Goal: Task Accomplishment & Management: Complete application form

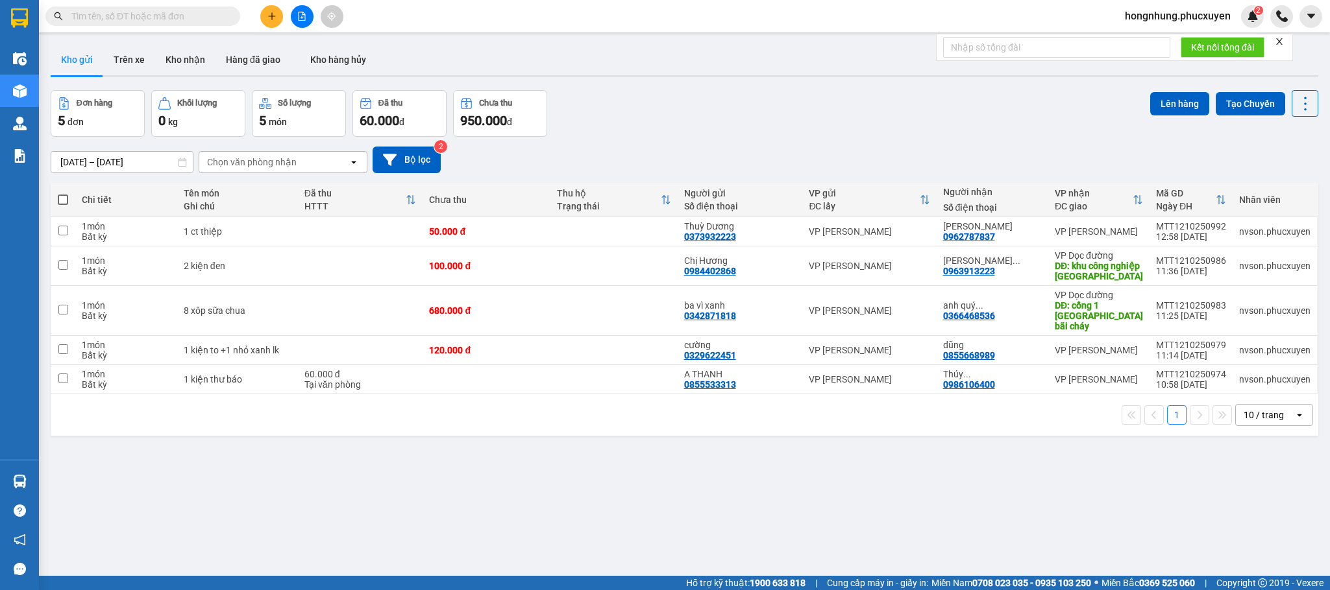
drag, startPoint x: 0, startPoint y: 0, endPoint x: 740, endPoint y: 123, distance: 750.4
click at [740, 123] on div "Đơn hàng 5 đơn Khối lượng 0 kg Số lượng 5 món Đã thu 60.000 đ Chưa thu 950.000 …" at bounding box center [684, 113] width 1267 height 47
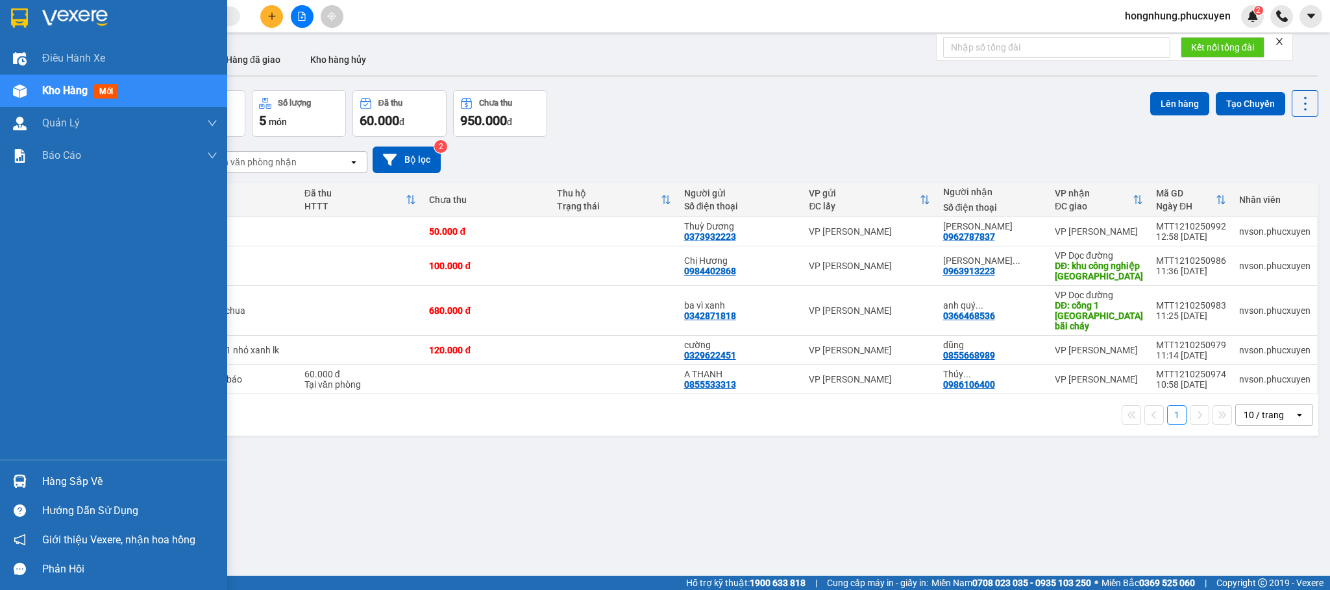
click at [26, 437] on div at bounding box center [19, 481] width 23 height 23
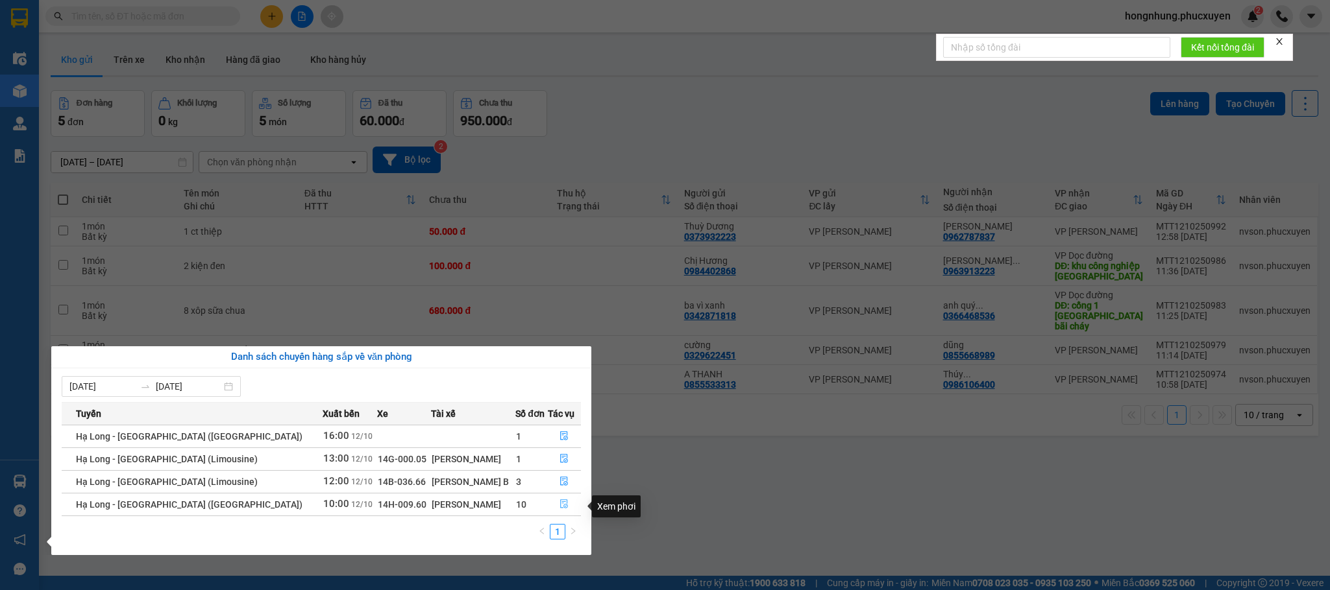
click at [561, 437] on icon "file-done" at bounding box center [565, 504] width 8 height 9
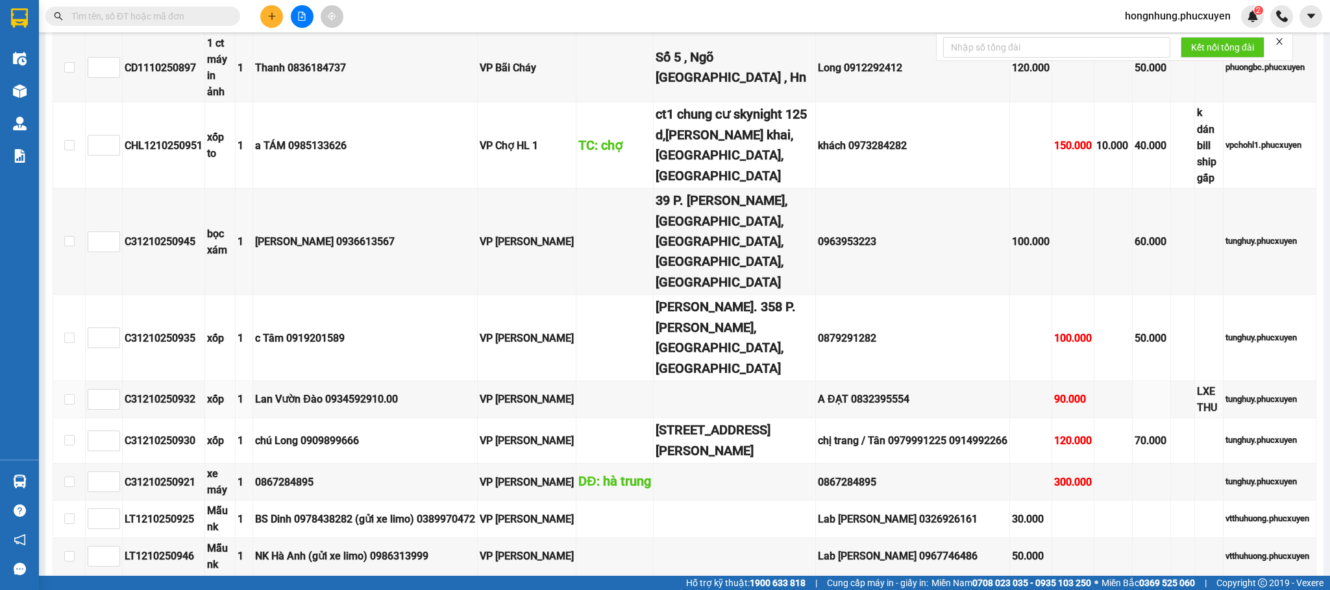
scroll to position [1194, 0]
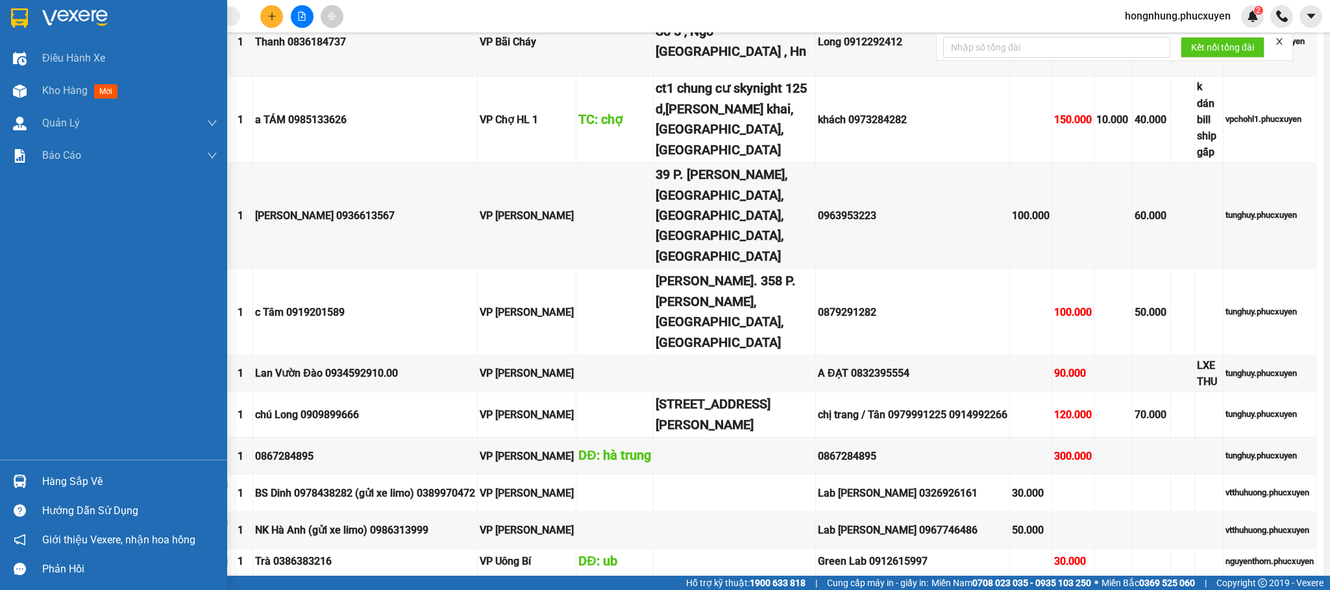
click at [21, 437] on img at bounding box center [20, 482] width 14 height 14
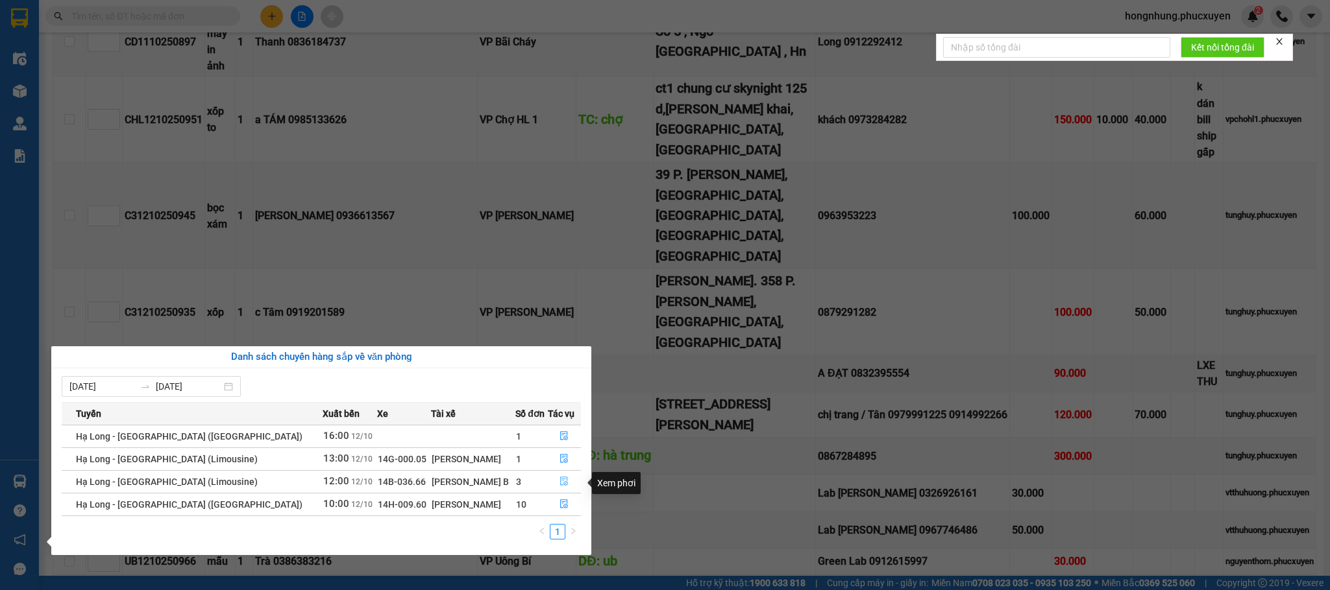
click at [563, 437] on button "button" at bounding box center [564, 482] width 32 height 21
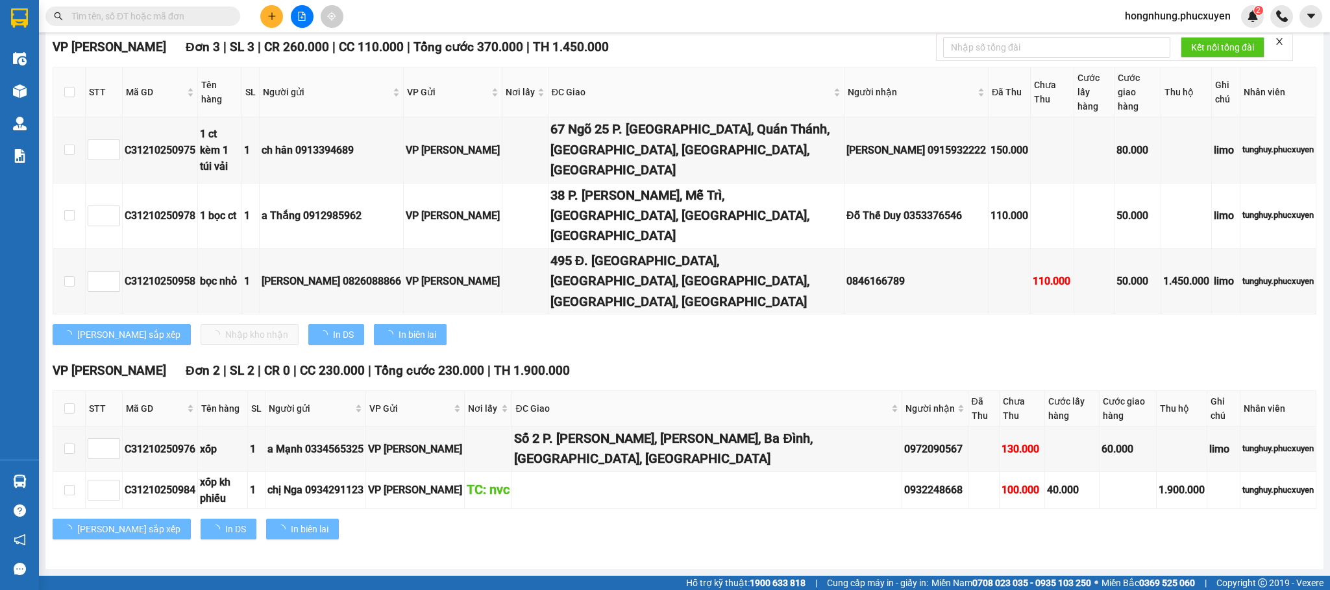
scroll to position [77, 0]
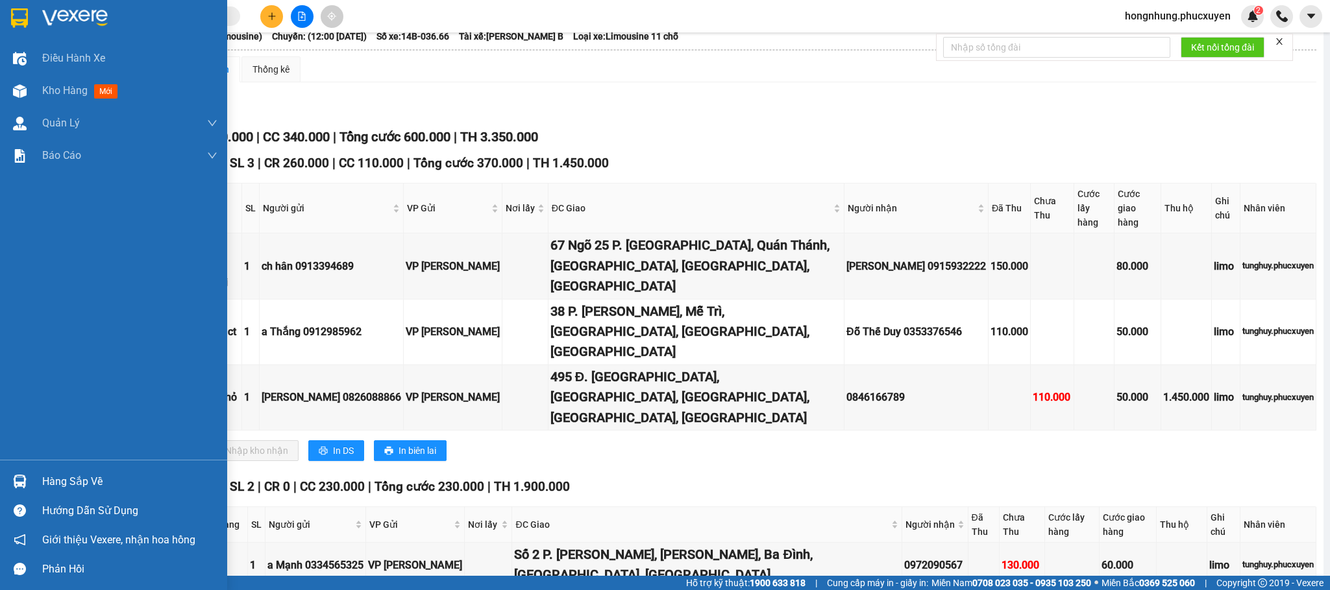
click at [22, 437] on img at bounding box center [20, 482] width 14 height 14
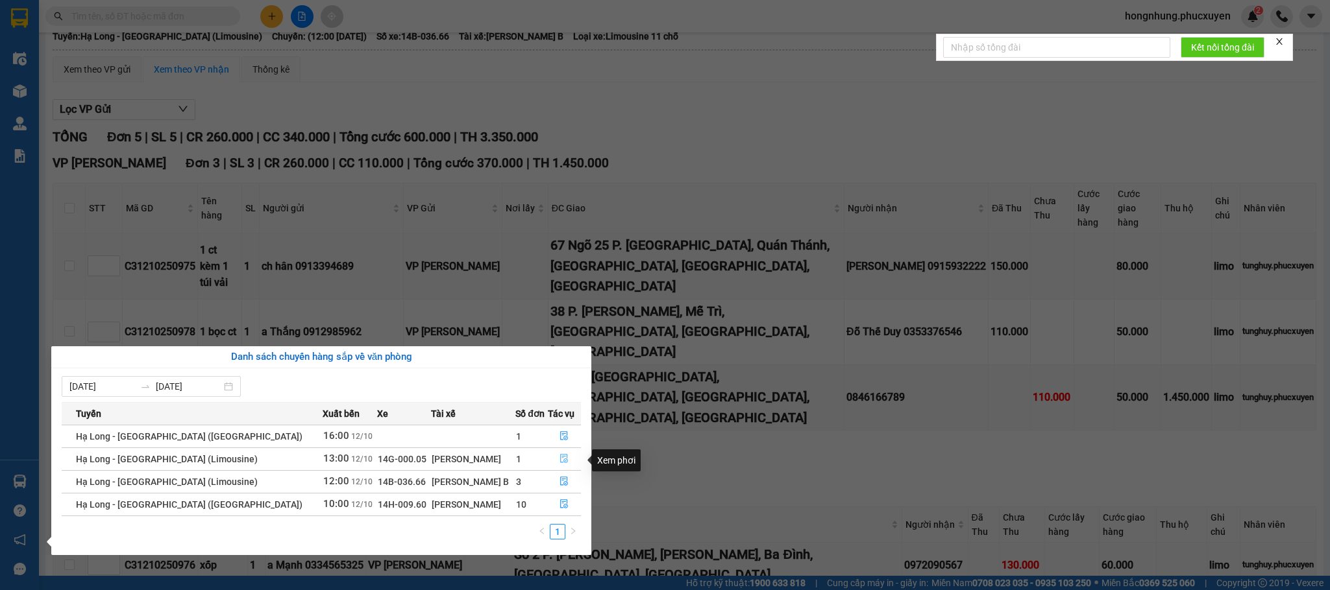
click at [559, 437] on icon "file-done" at bounding box center [563, 458] width 9 height 9
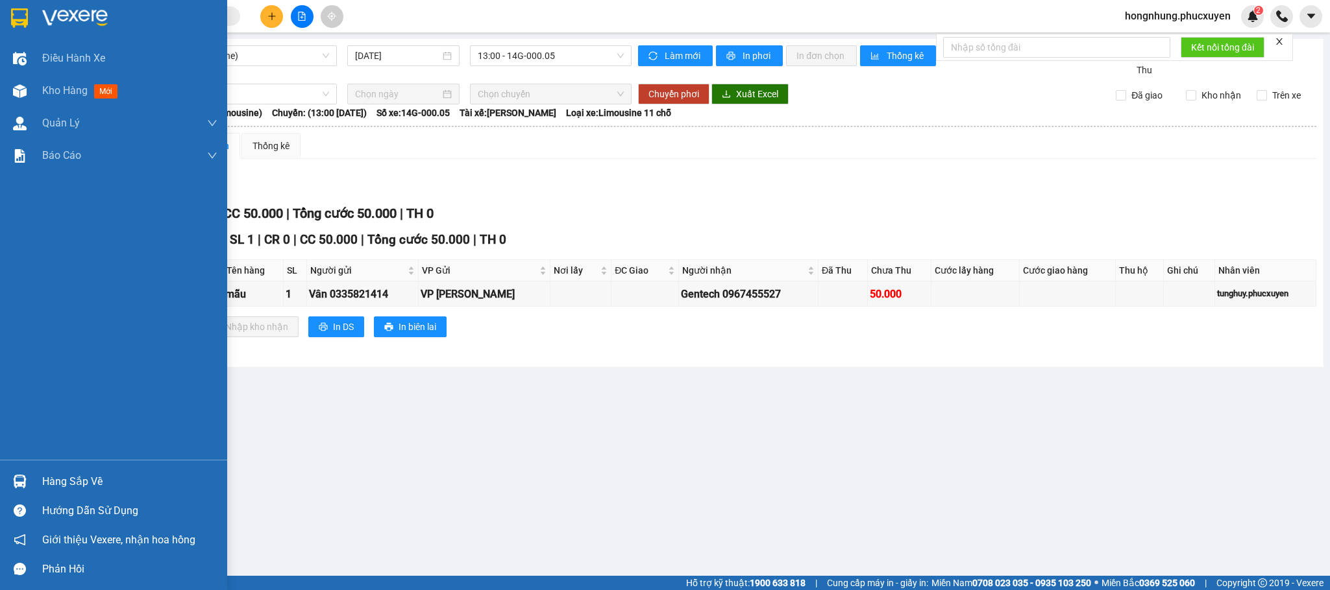
click at [0, 437] on div "Hàng sắp về" at bounding box center [113, 481] width 227 height 29
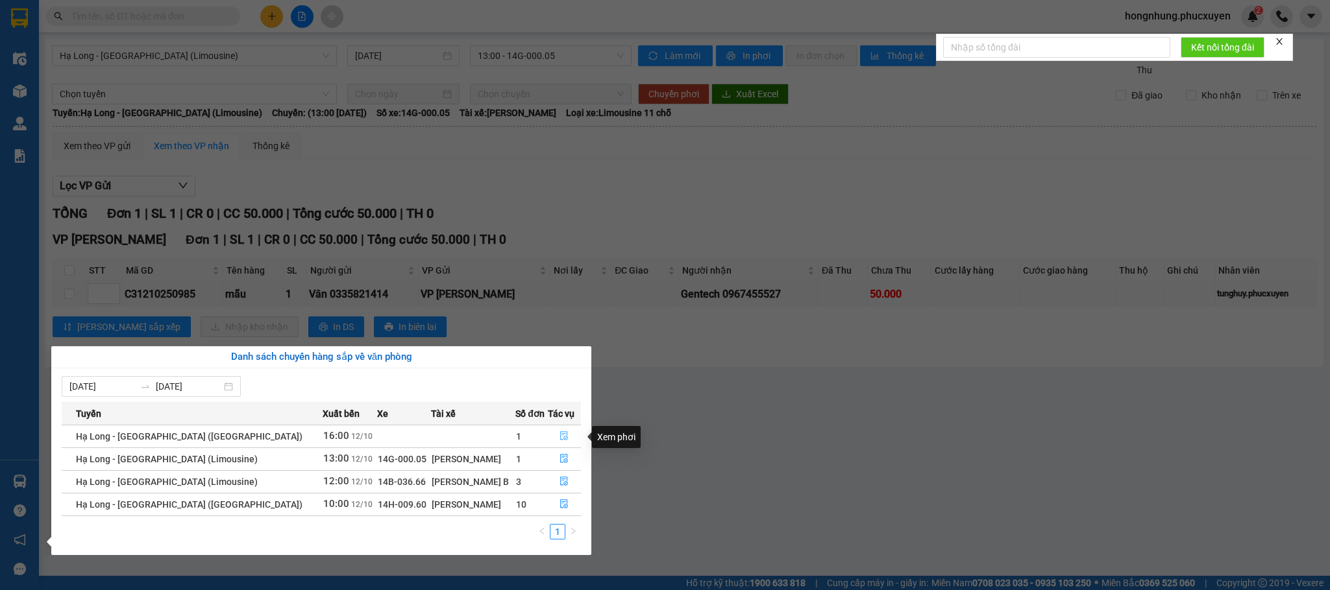
click at [561, 434] on icon "file-done" at bounding box center [565, 436] width 8 height 9
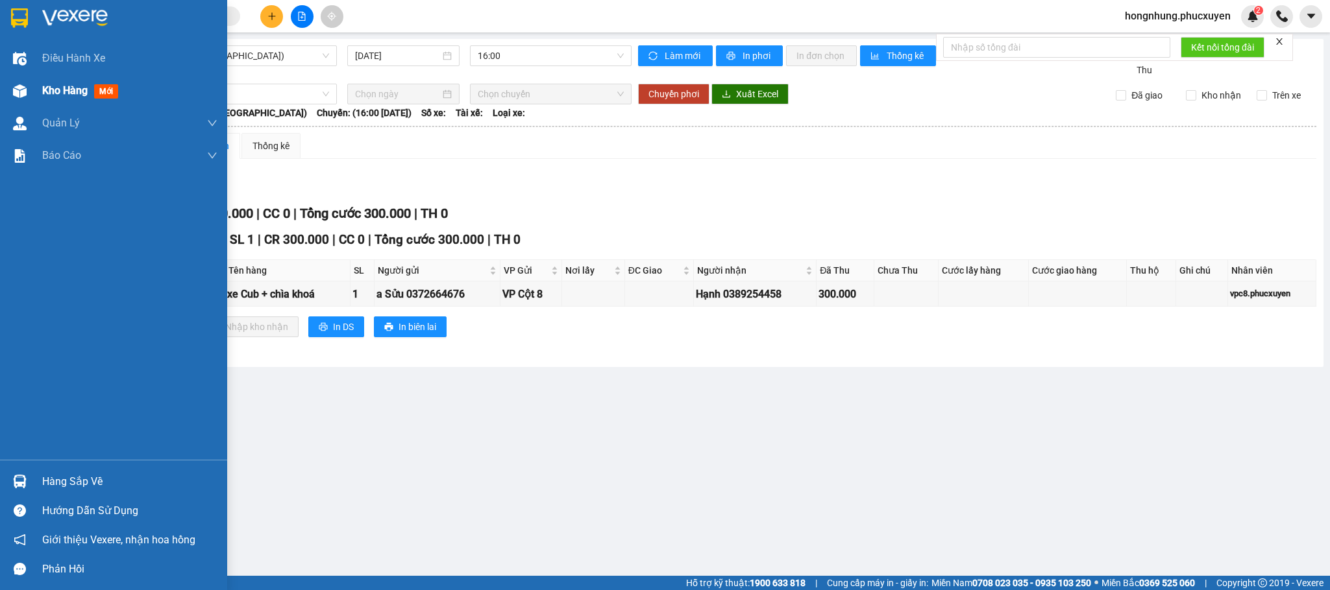
click at [20, 82] on div at bounding box center [19, 91] width 23 height 23
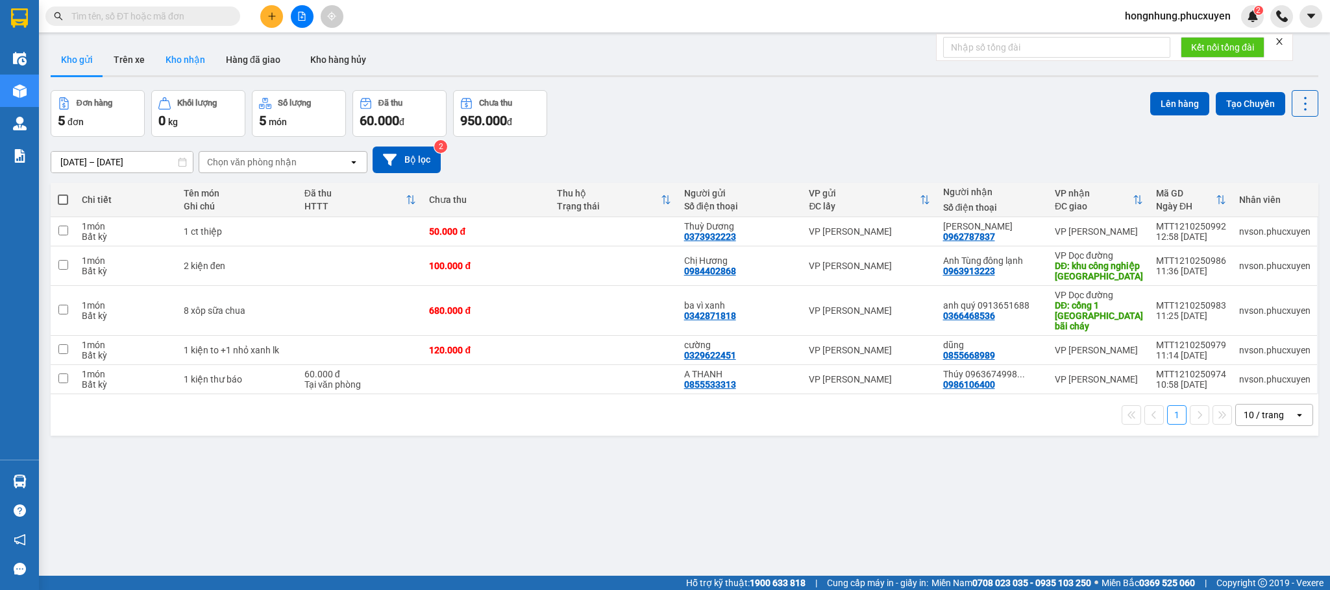
click at [191, 53] on button "Kho nhận" at bounding box center [185, 59] width 60 height 31
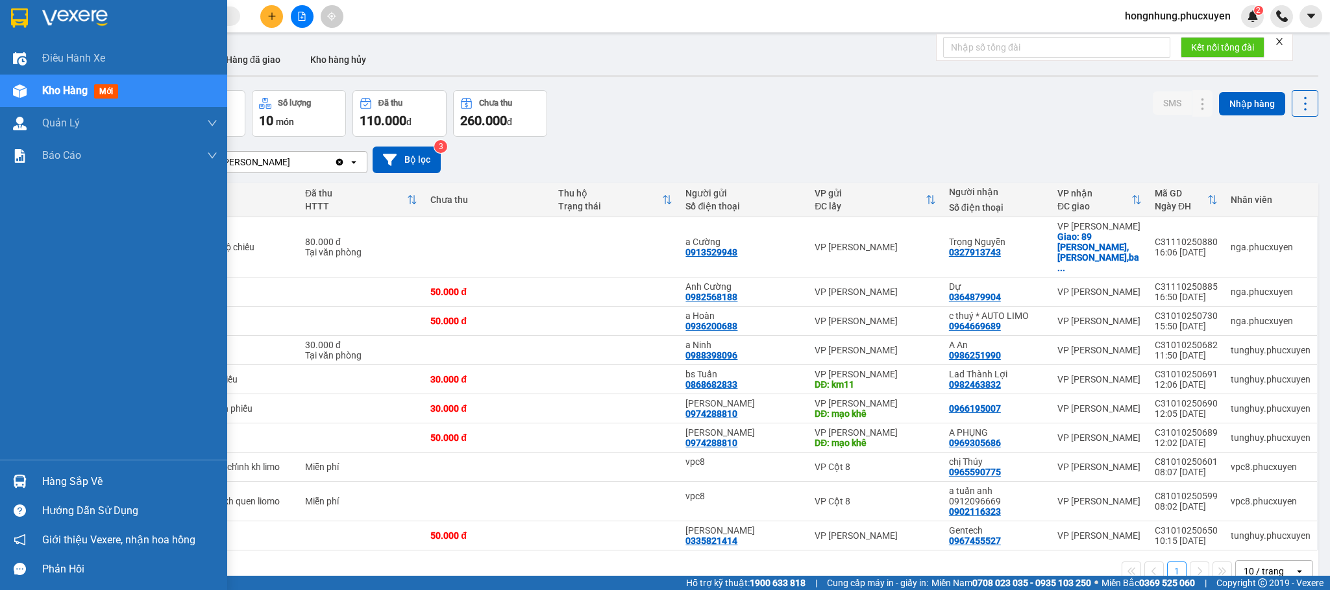
click at [10, 437] on div at bounding box center [19, 481] width 23 height 23
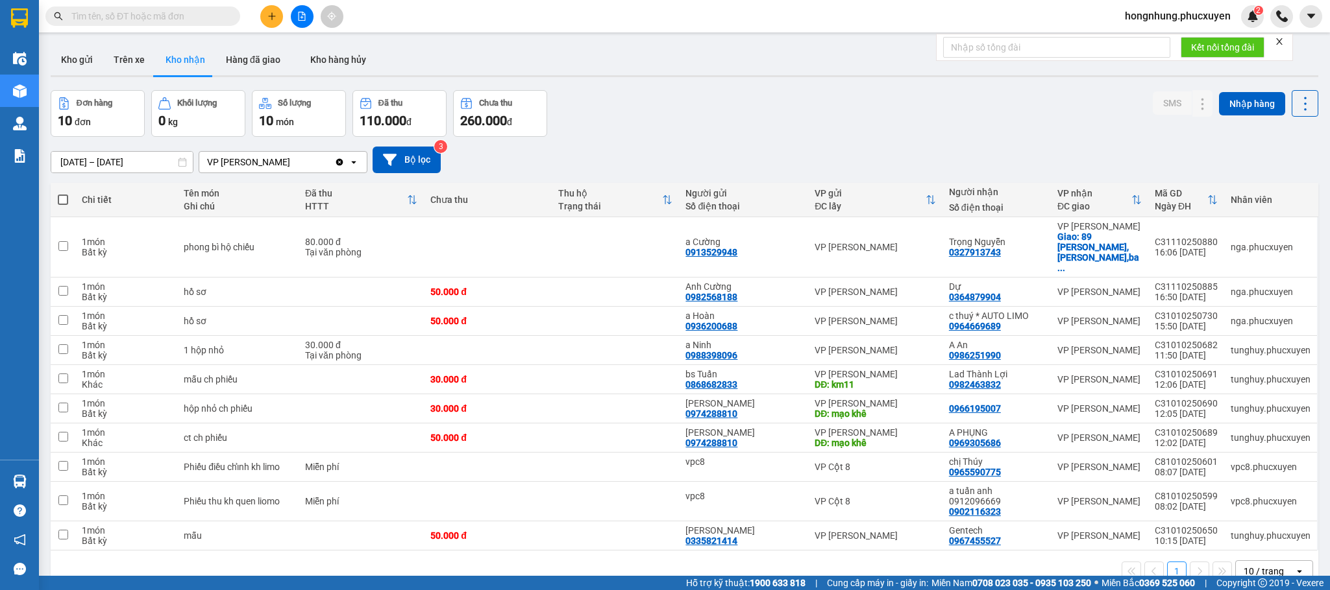
click at [676, 95] on section "Kết quả tìm kiếm ( 0 ) Bộ lọc No Data hongnhung.phucxuyen 2 Điều hành xe Kho hà…" at bounding box center [665, 295] width 1330 height 590
click at [273, 14] on icon "plus" at bounding box center [271, 16] width 9 height 9
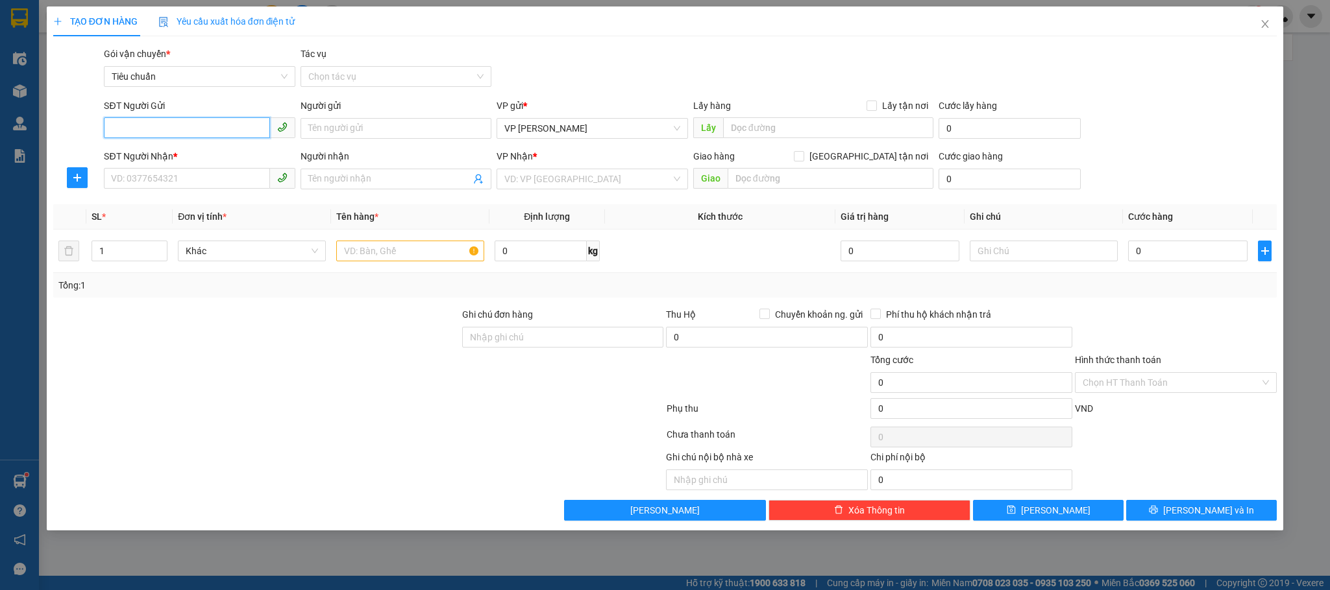
click at [220, 121] on input "SĐT Người Gửi" at bounding box center [186, 127] width 165 height 21
type input "0389000366"
drag, startPoint x: 189, startPoint y: 148, endPoint x: 189, endPoint y: 158, distance: 10.4
click at [189, 148] on div "0389000366 - [PERSON_NAME]" at bounding box center [199, 155] width 175 height 14
type input "[PERSON_NAME]"
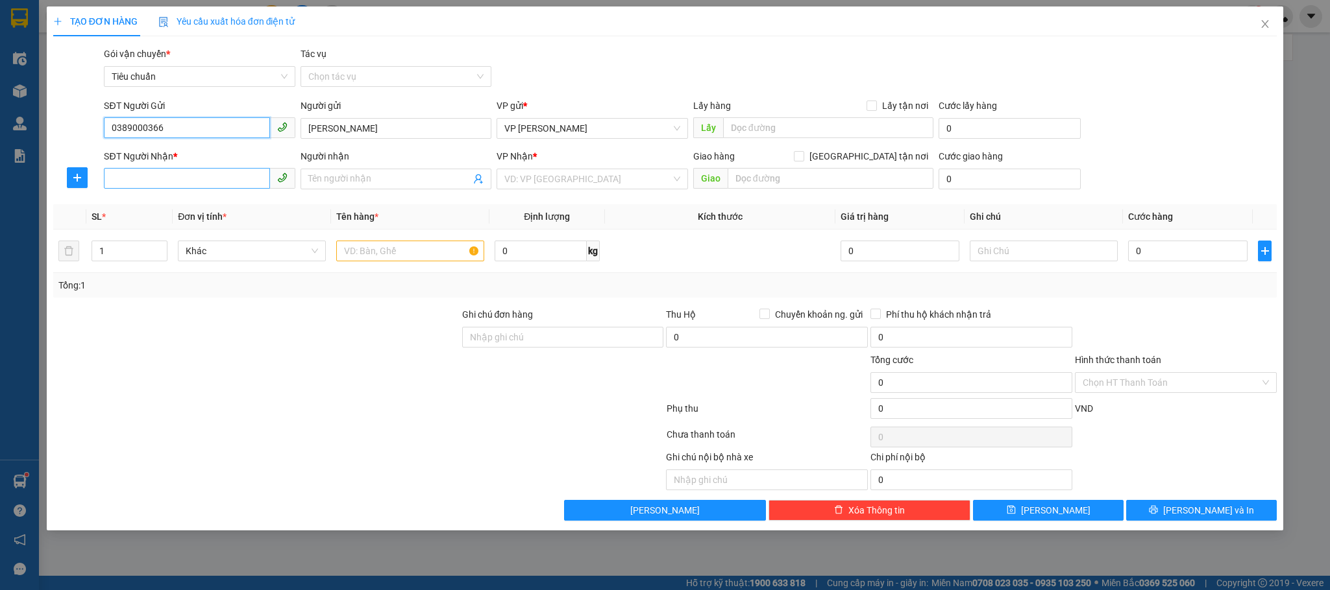
type input "0389000366"
click at [197, 180] on input "SĐT Người Nhận *" at bounding box center [186, 178] width 165 height 21
click at [189, 224] on div "0965215665 - [GEOGRAPHIC_DATA]" at bounding box center [199, 227] width 175 height 14
type input "0965215665"
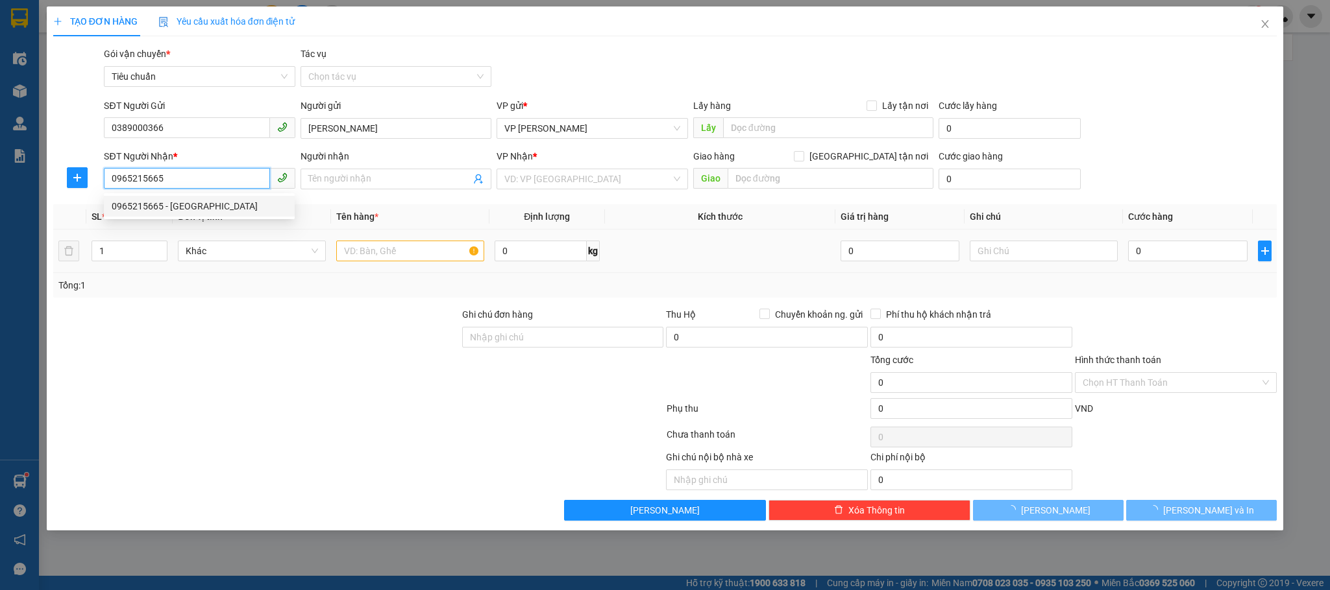
type input "Elly Hạ Long"
type input "68 [PERSON_NAME]"
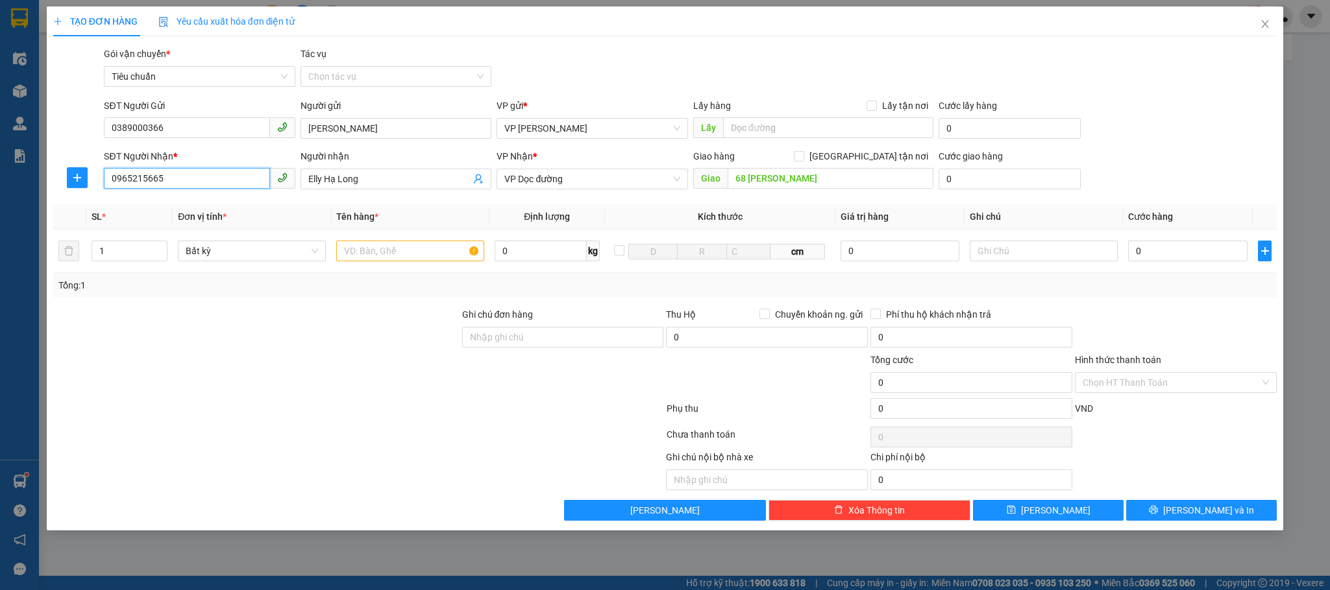
click at [208, 181] on input "0965215665" at bounding box center [186, 178] width 165 height 21
click at [176, 128] on input "0389000366" at bounding box center [186, 127] width 165 height 21
click at [984, 25] on icon "close" at bounding box center [1264, 24] width 10 height 10
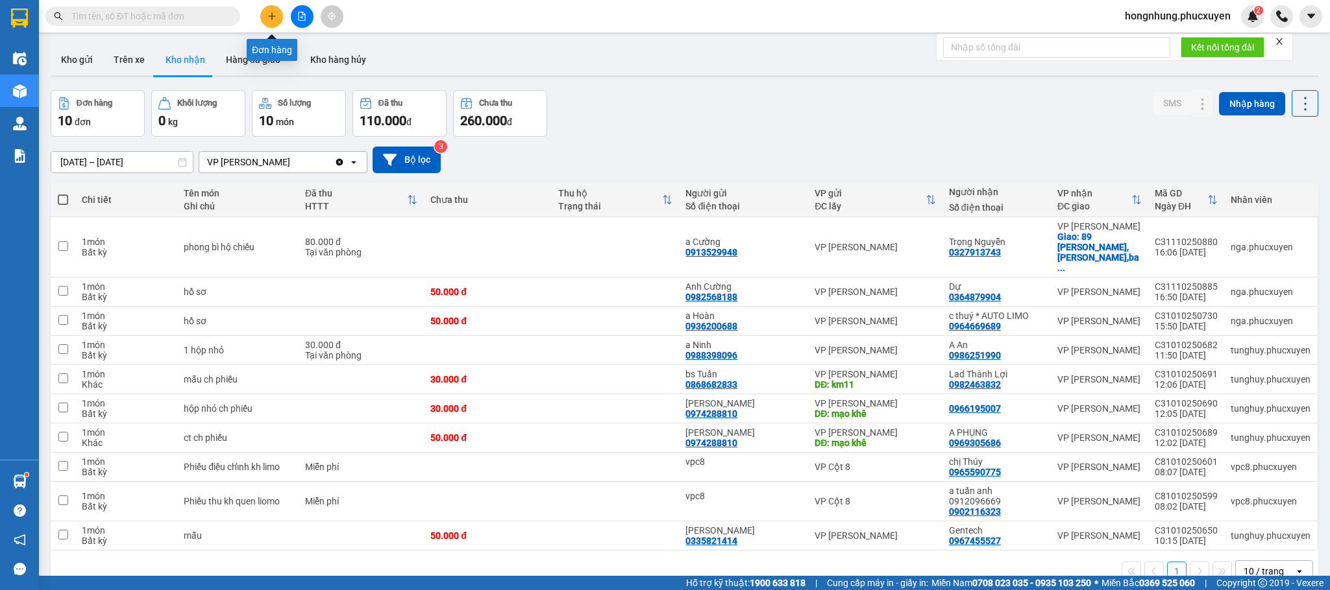
click at [273, 16] on icon "plus" at bounding box center [271, 16] width 9 height 9
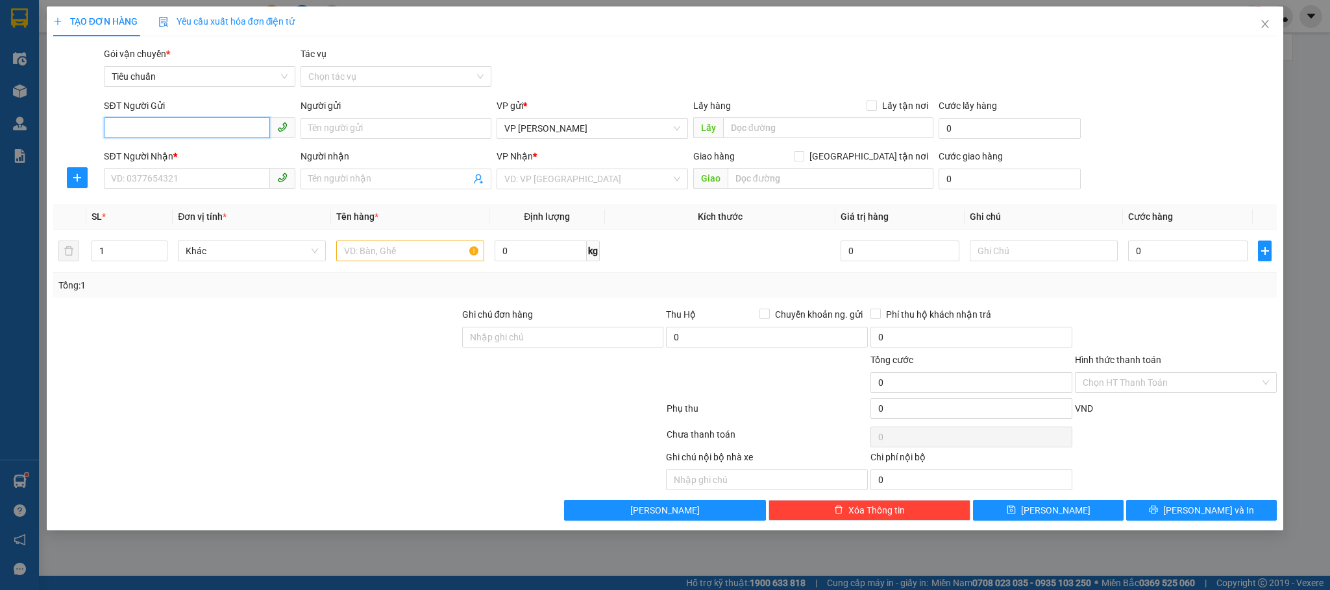
click at [197, 127] on input "SĐT Người Gửi" at bounding box center [186, 127] width 165 height 21
paste input "0389000366"
type input "0389000366"
click at [177, 152] on div "0389000366 - [PERSON_NAME]" at bounding box center [199, 155] width 175 height 14
type input "[PERSON_NAME]"
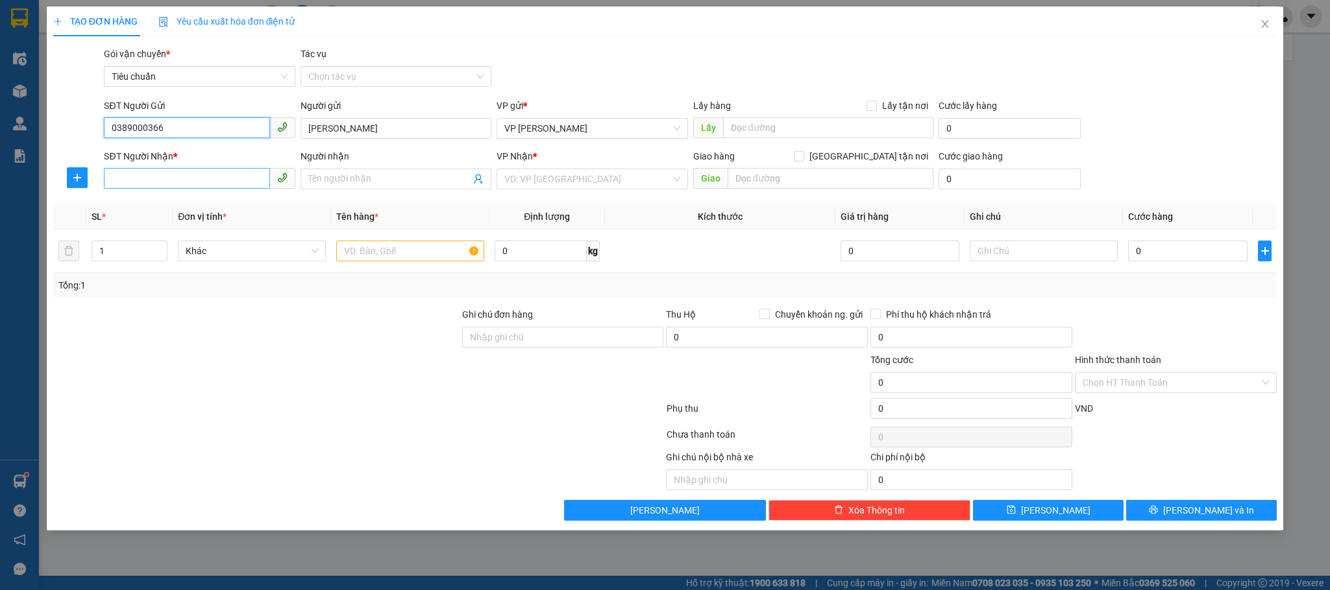
type input "0389000366"
click at [172, 169] on input "SĐT Người Nhận *" at bounding box center [186, 178] width 165 height 21
click at [173, 206] on div "0966215665 - ELLY HL" at bounding box center [199, 206] width 175 height 14
type input "0966215665"
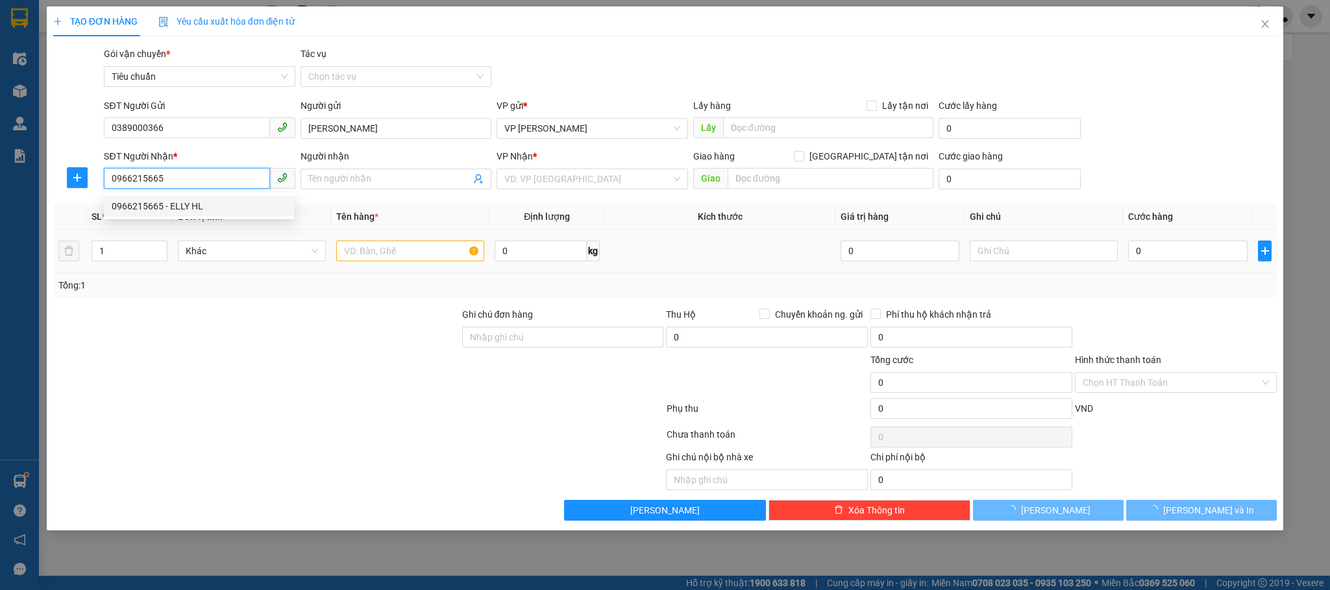
type input "ELLY HL"
type input "68 [PERSON_NAME]"
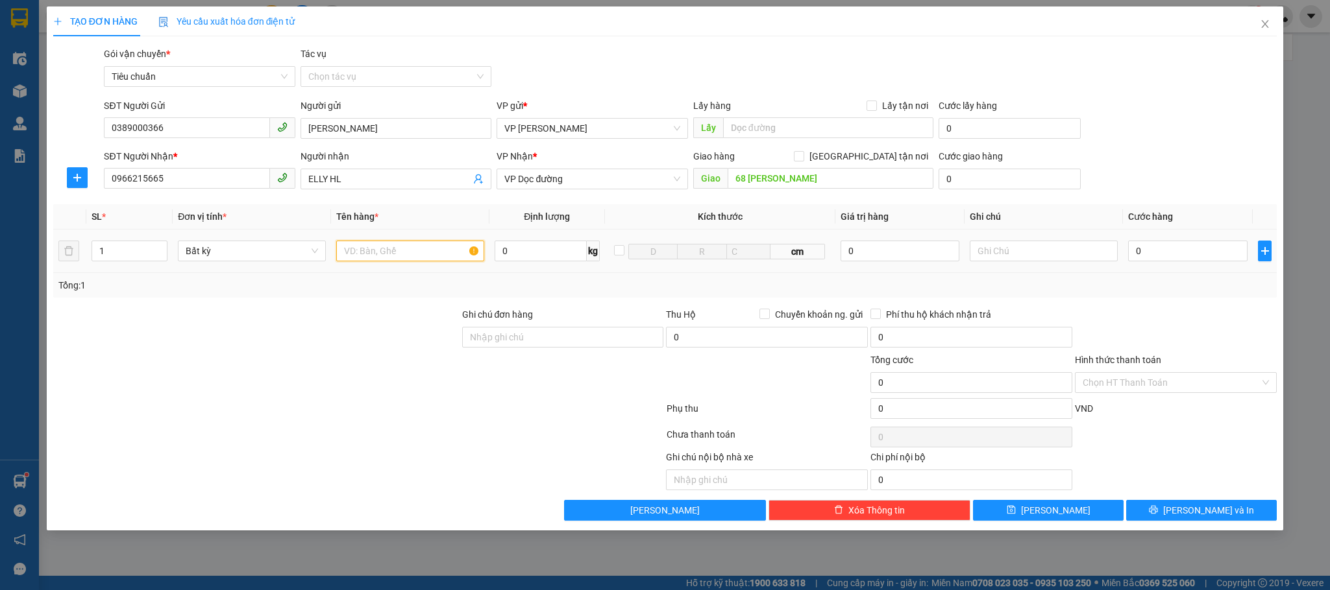
click at [421, 254] on input "text" at bounding box center [410, 251] width 148 height 21
type input "8 kiện bìa caton"
click at [984, 256] on input "0" at bounding box center [1187, 251] width 119 height 21
type input "6"
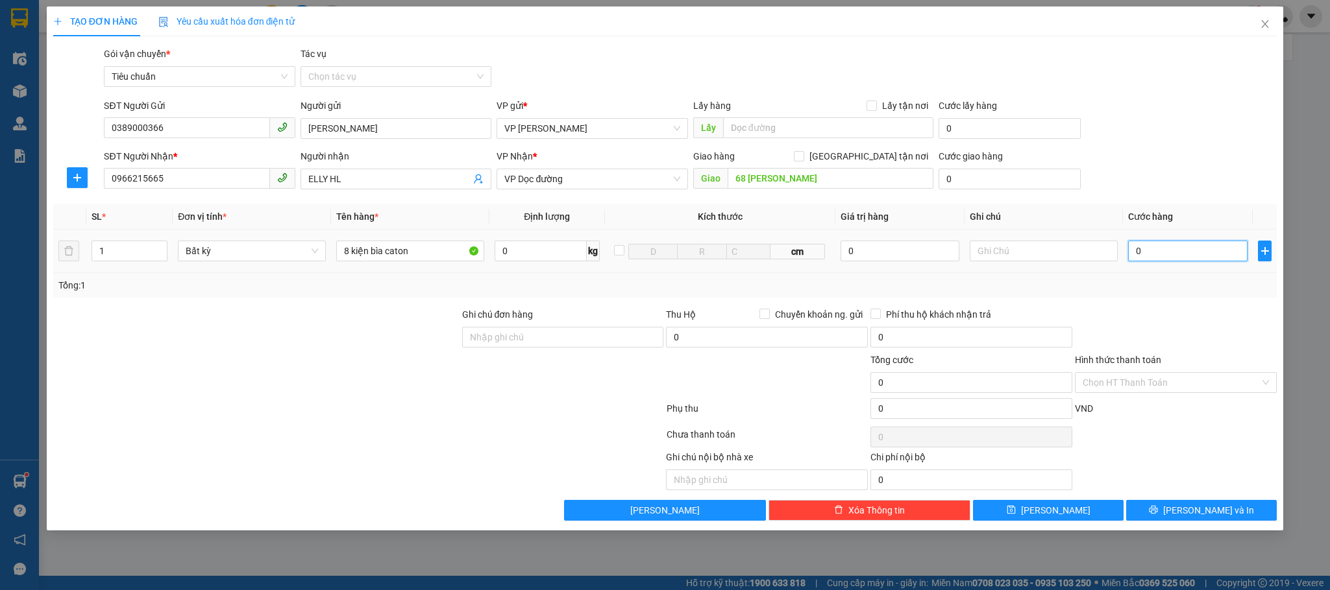
type input "6"
type input "64"
type input "640"
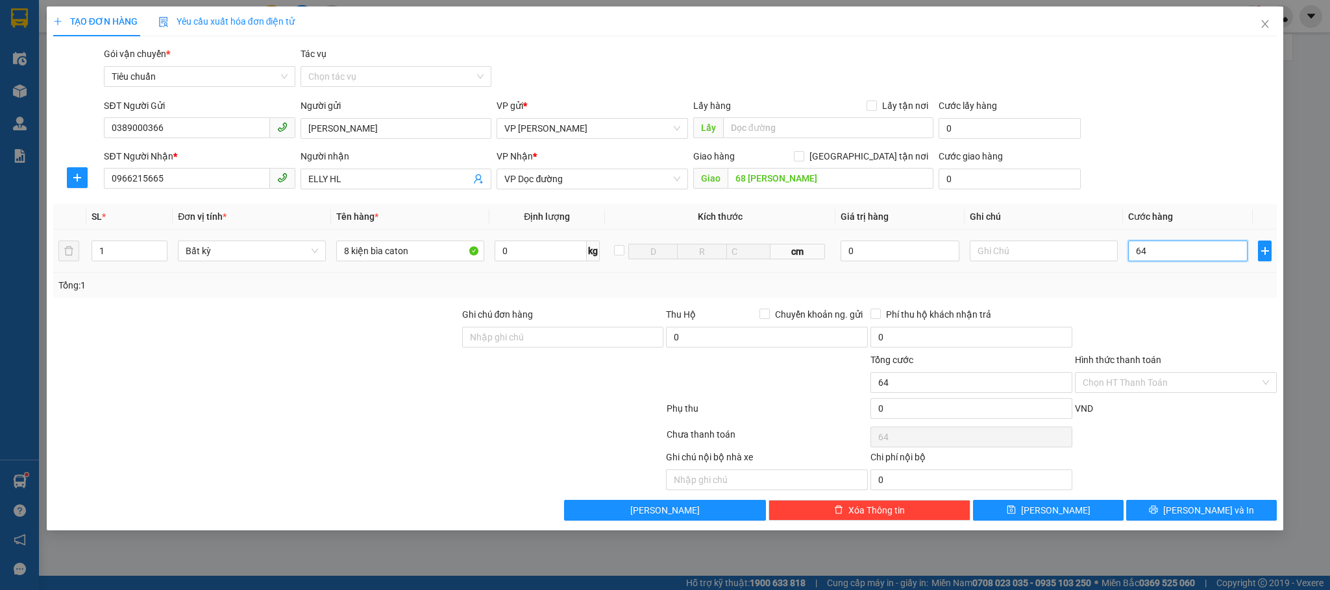
type input "640"
type input "640.000"
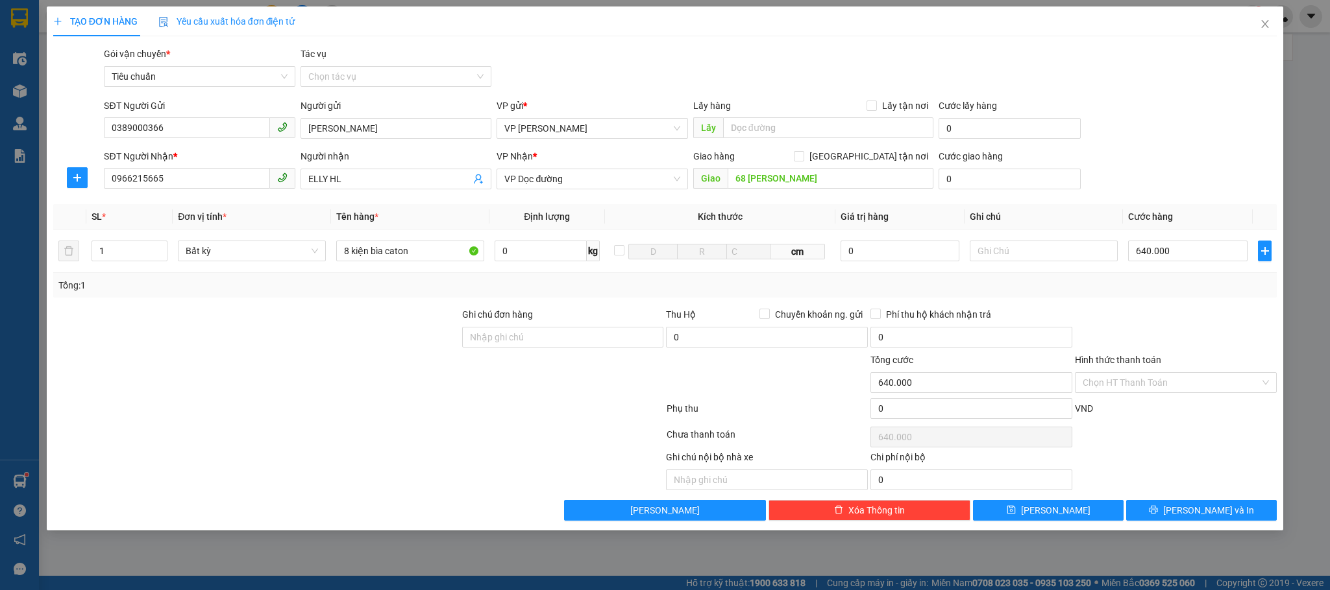
click at [984, 330] on div at bounding box center [1175, 330] width 204 height 45
click at [984, 256] on input "640.000" at bounding box center [1187, 251] width 119 height 21
type input "6"
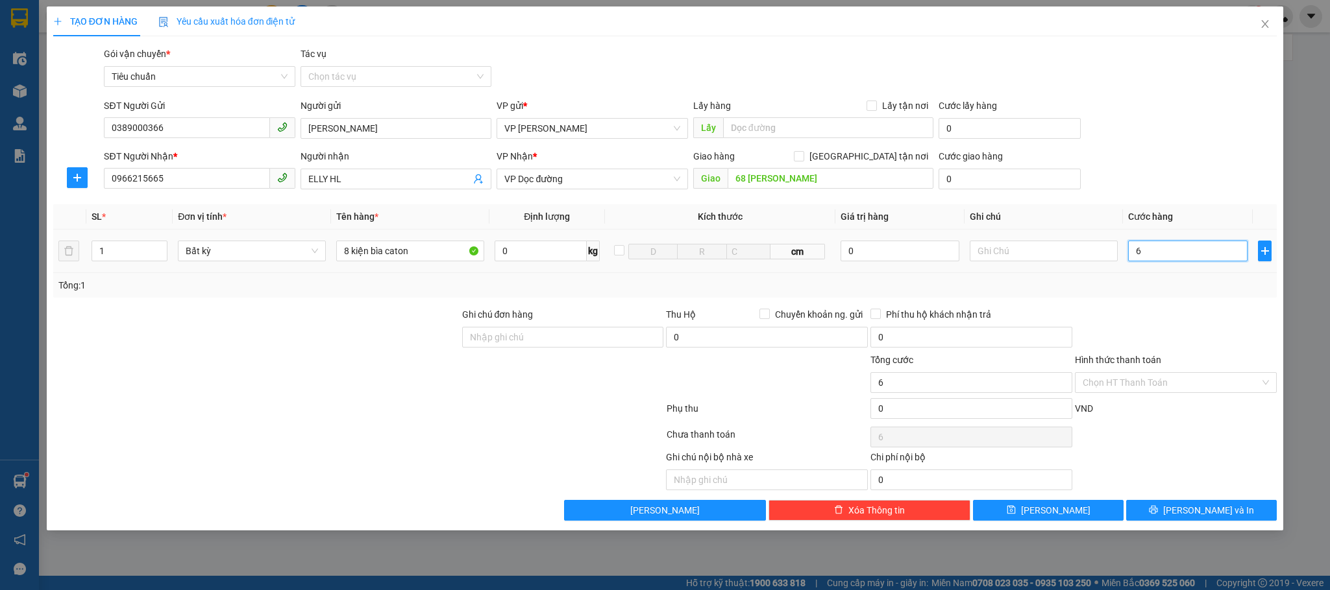
type input "65"
type input "650"
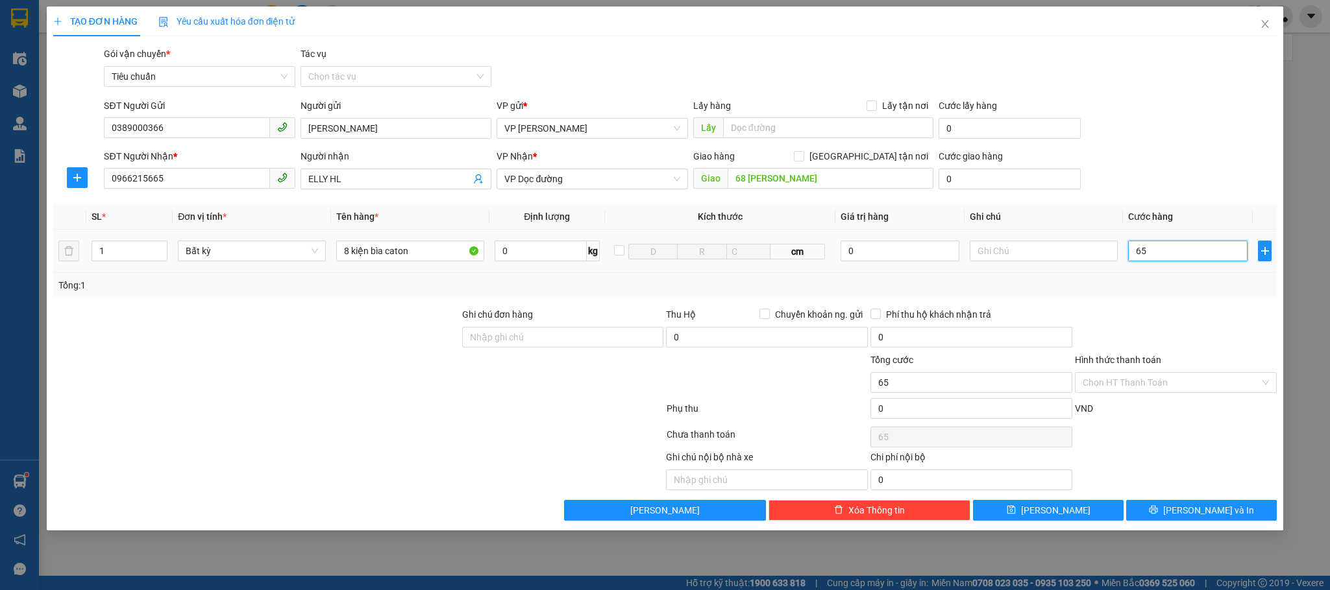
type input "650"
type input "650.000"
click at [984, 308] on div at bounding box center [1175, 330] width 204 height 45
click at [984, 378] on input "Hình thức thanh toán" at bounding box center [1170, 382] width 177 height 19
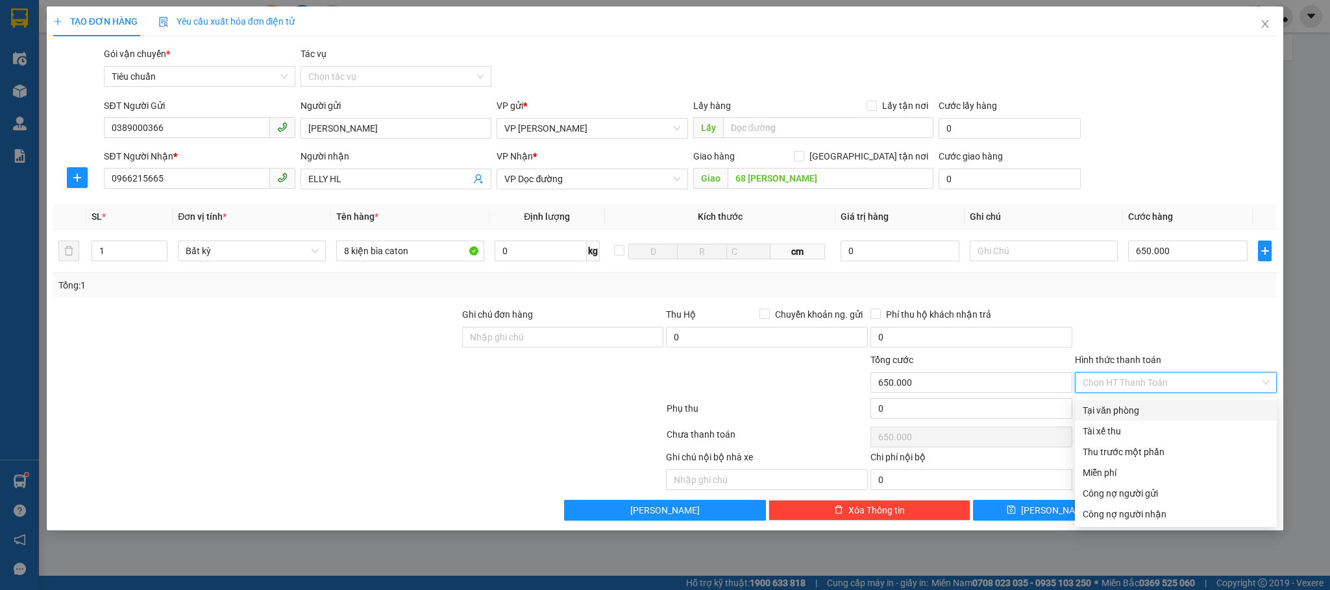
click at [984, 406] on div "Tại văn phòng" at bounding box center [1175, 411] width 186 height 14
type input "0"
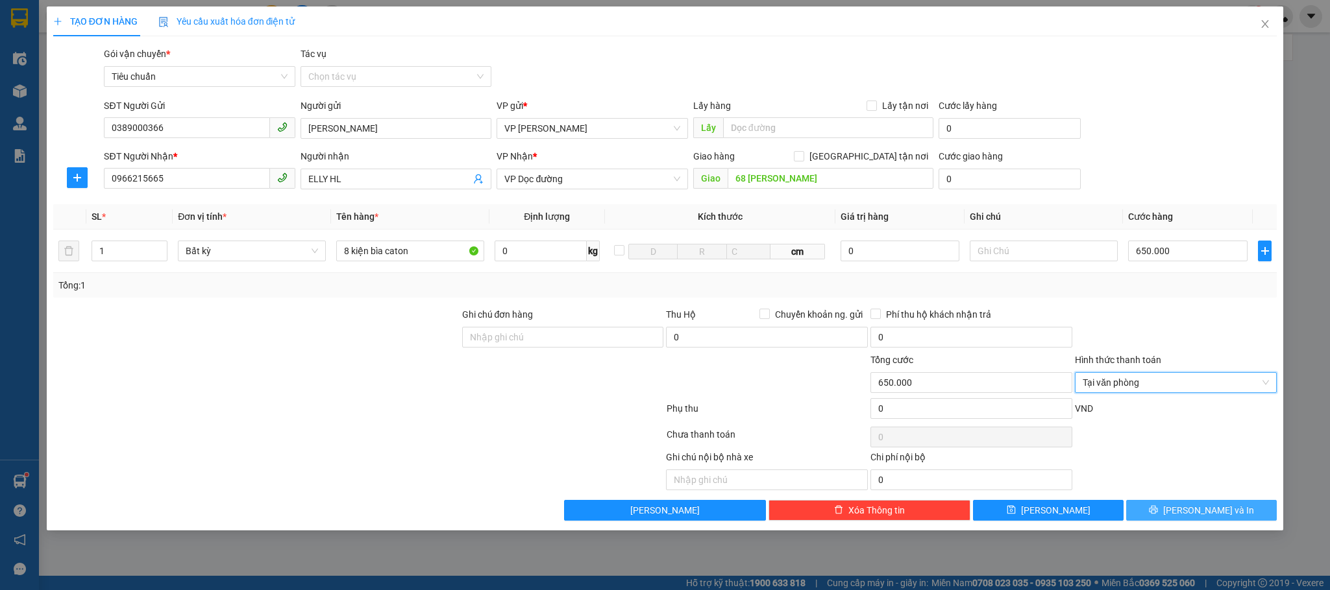
click at [984, 437] on span "[PERSON_NAME] và In" at bounding box center [1208, 511] width 91 height 14
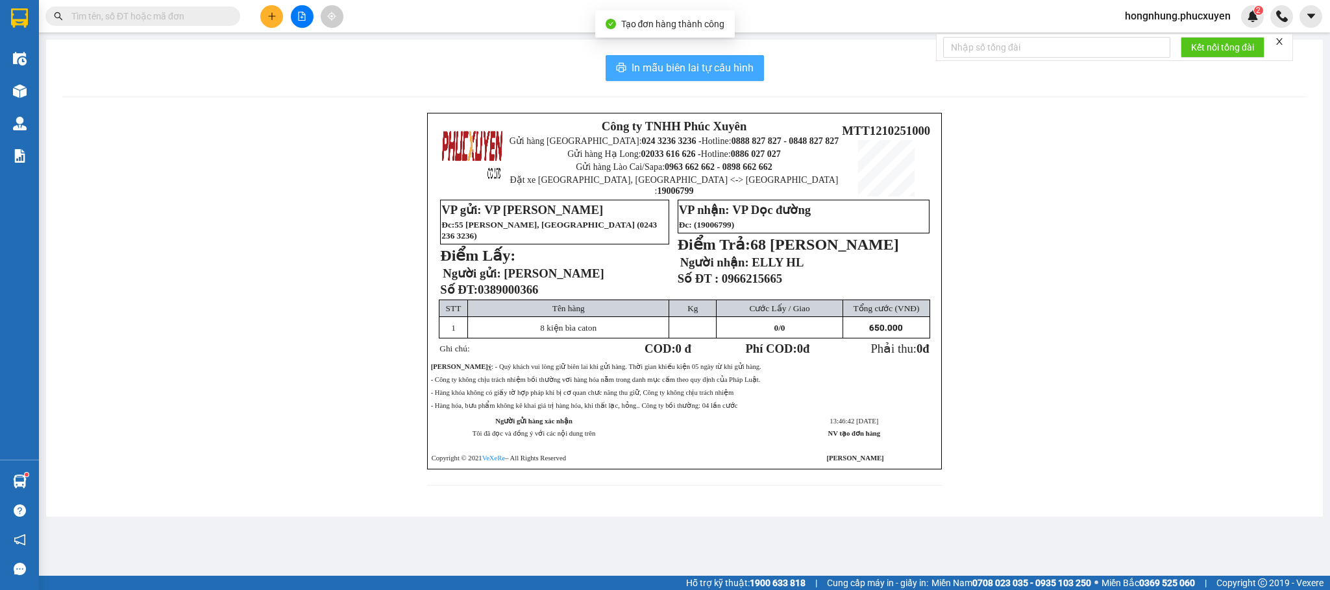
click at [692, 70] on span "In mẫu biên lai tự cấu hình" at bounding box center [692, 68] width 122 height 16
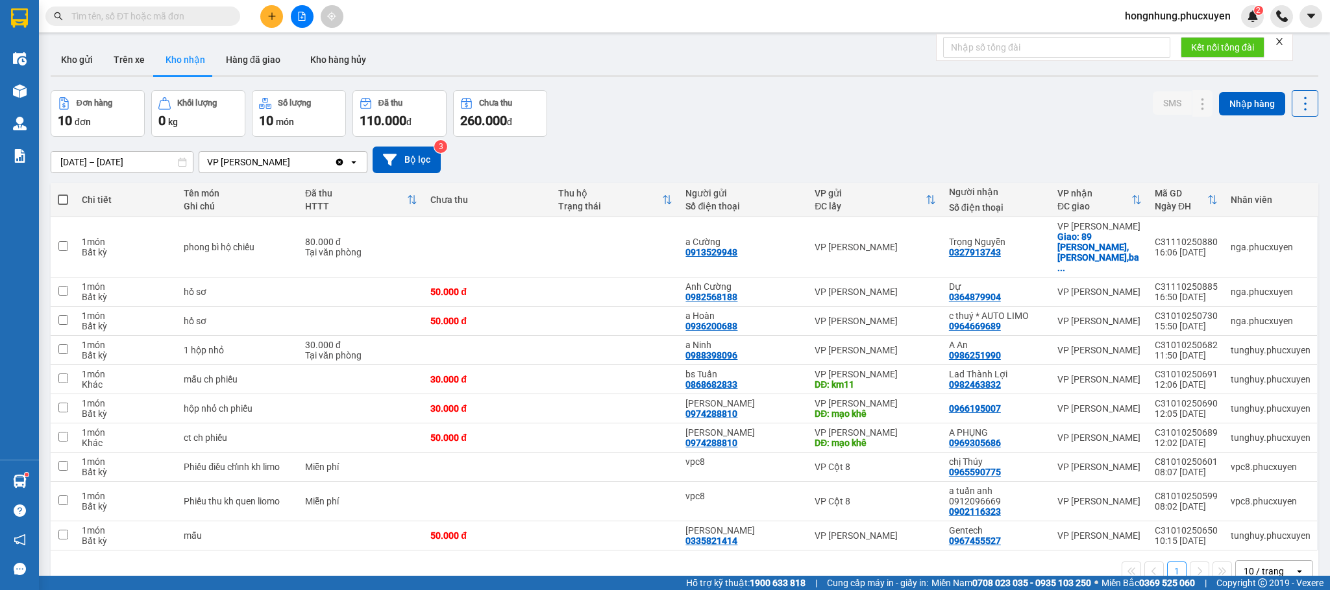
click at [759, 80] on div "ver 1.8.146 Kho gửi Trên xe Kho nhận Hàng đã giao Kho hàng hủy Đơn hàng 10 đơn …" at bounding box center [684, 334] width 1278 height 590
click at [88, 56] on button "Kho gửi" at bounding box center [77, 59] width 53 height 31
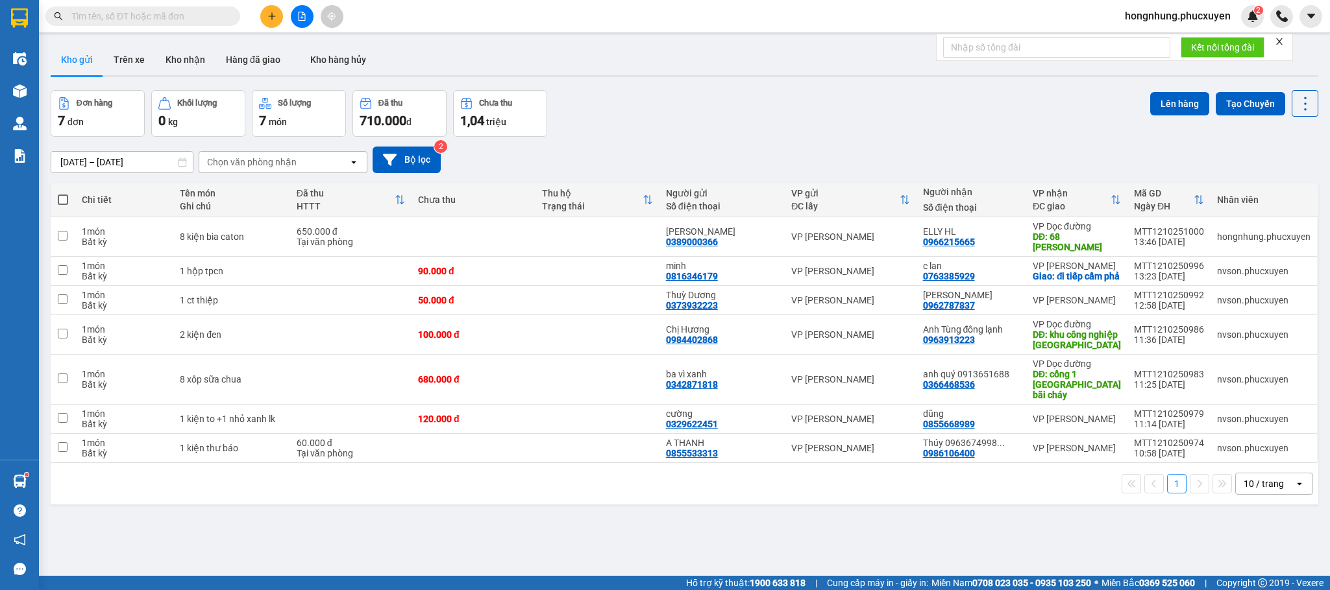
click at [662, 125] on div "Đơn hàng 7 đơn Khối lượng 0 kg Số lượng 7 món Đã thu 710.000 đ Chưa thu 1,04 tr…" at bounding box center [684, 113] width 1267 height 47
click at [672, 108] on div "Đơn hàng 7 đơn Khối lượng 0 kg Số lượng 7 món Đã thu 710.000 đ Chưa thu 1,04 tr…" at bounding box center [684, 113] width 1267 height 47
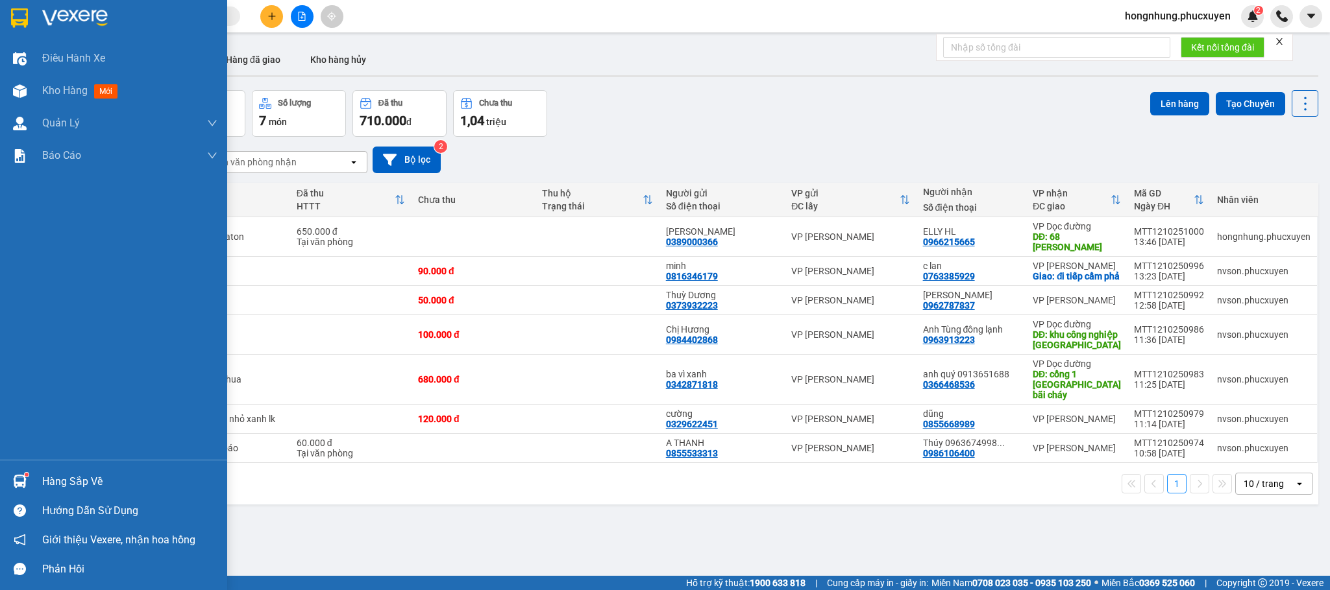
click at [19, 437] on img at bounding box center [20, 482] width 14 height 14
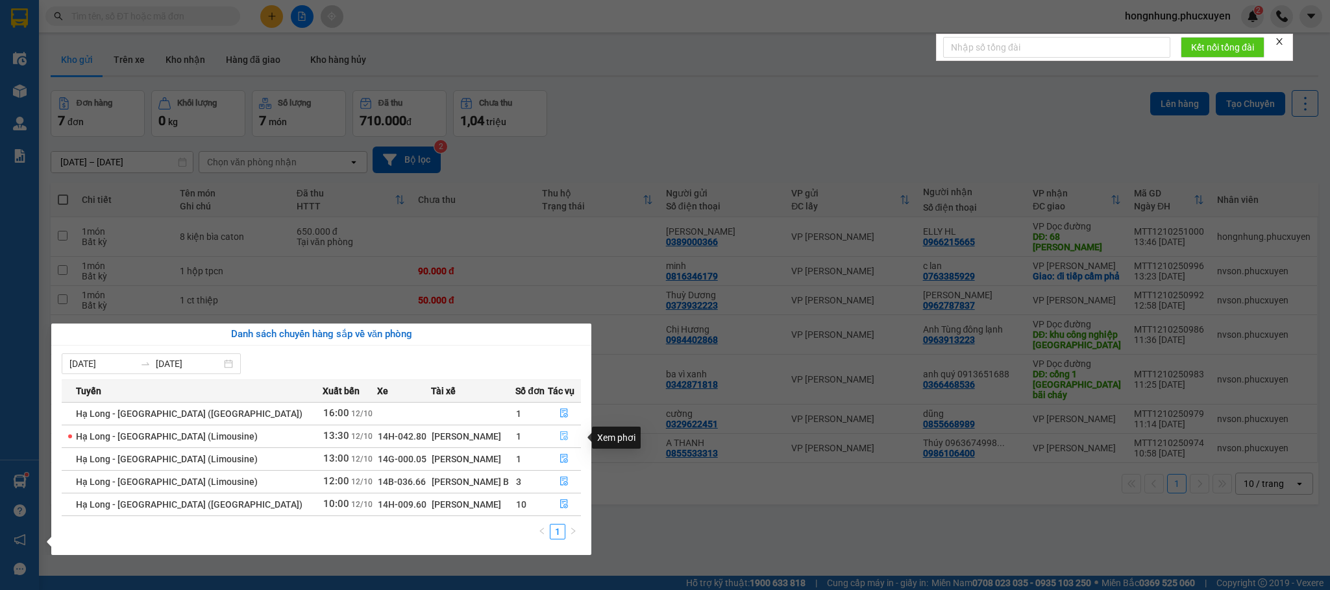
click at [561, 437] on icon "file-done" at bounding box center [563, 435] width 9 height 9
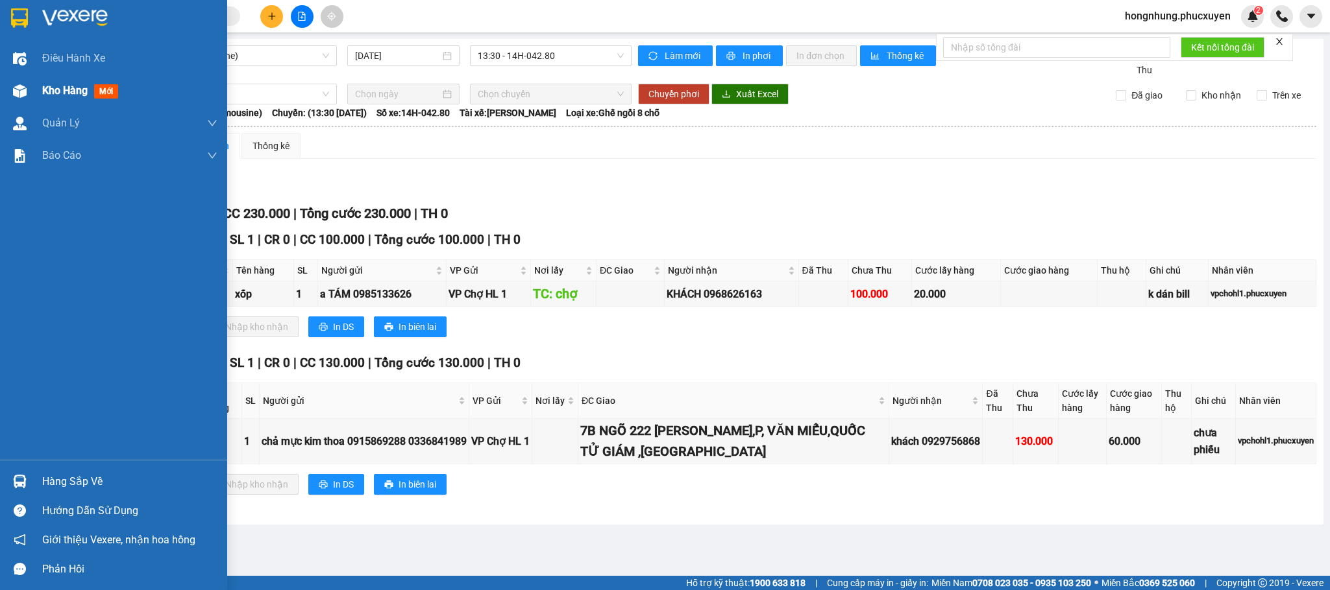
click at [32, 93] on div "Kho hàng mới" at bounding box center [113, 91] width 227 height 32
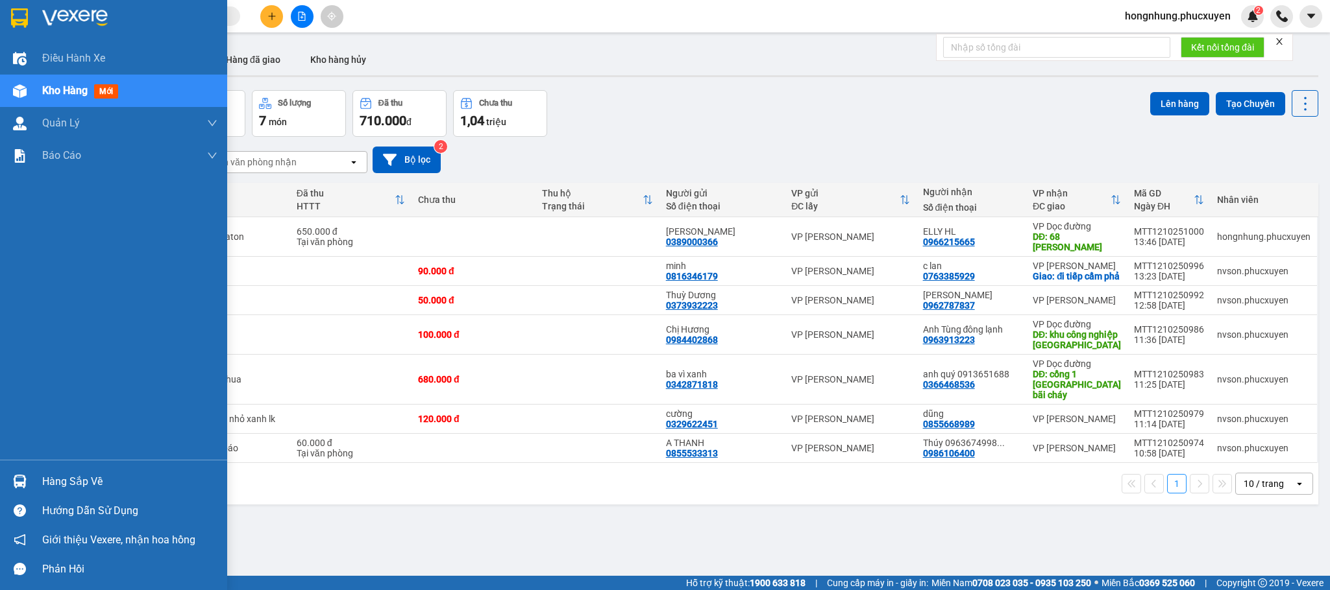
click at [66, 437] on div "Hàng sắp về" at bounding box center [129, 481] width 175 height 19
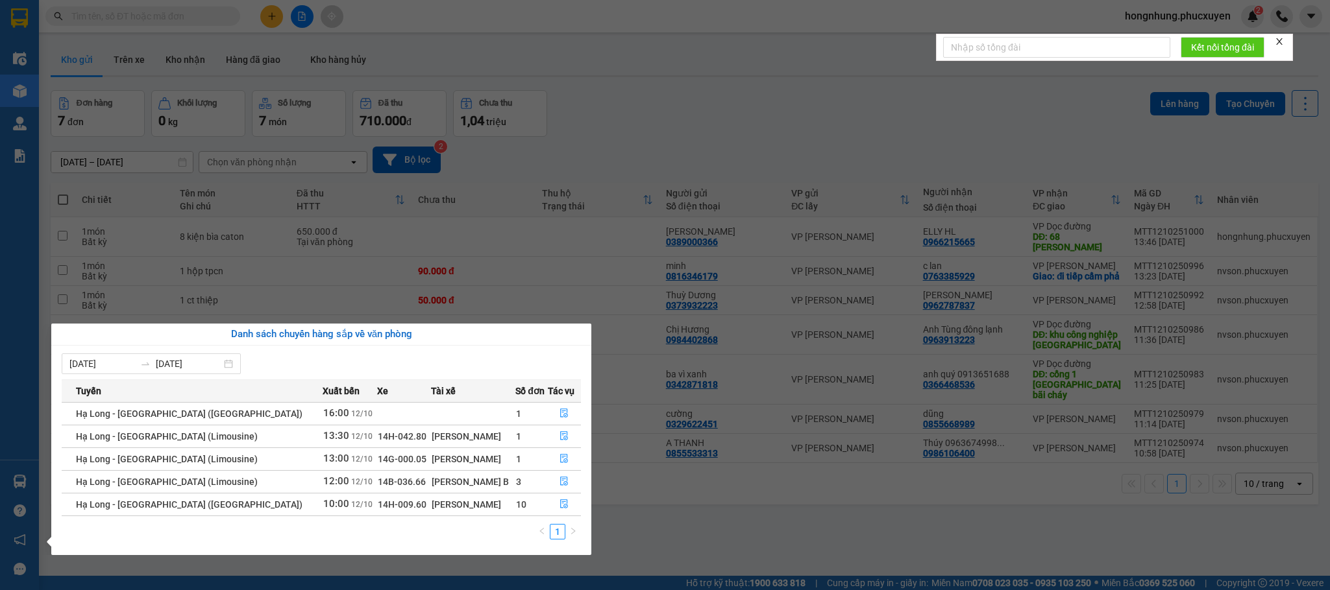
click at [678, 437] on section "Kết quả tìm kiếm ( 0 ) Bộ lọc No Data hongnhung.phucxuyen 2 Điều hành xe Kho hà…" at bounding box center [665, 295] width 1330 height 590
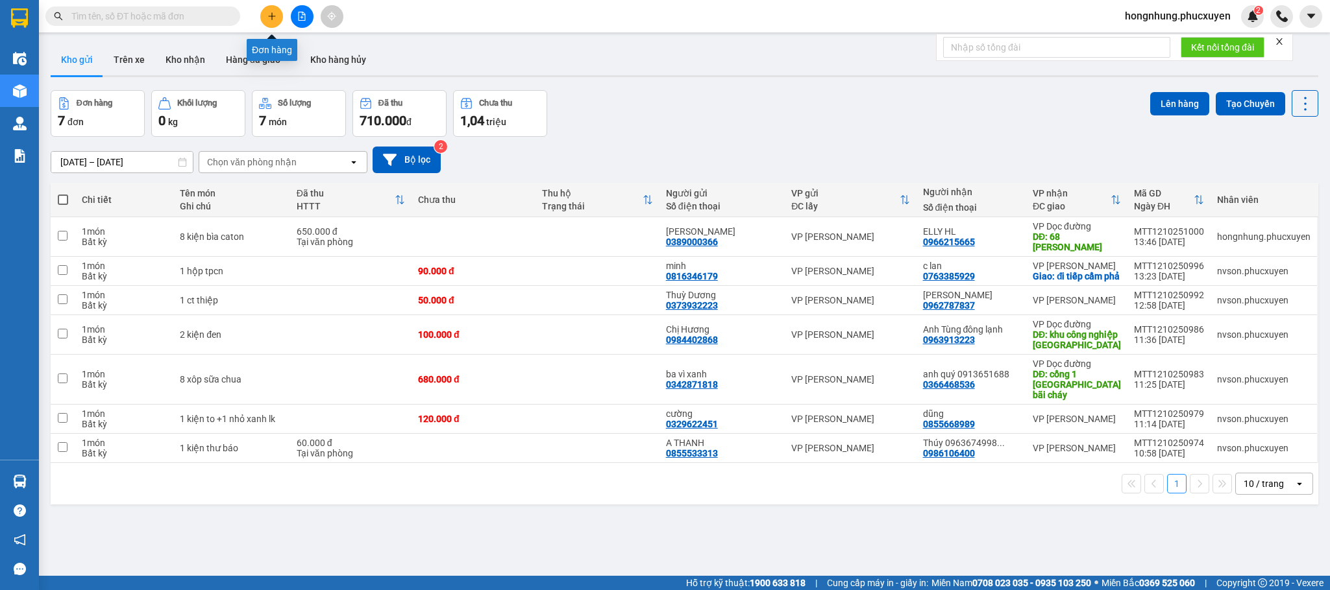
click at [267, 18] on icon "plus" at bounding box center [271, 16] width 9 height 9
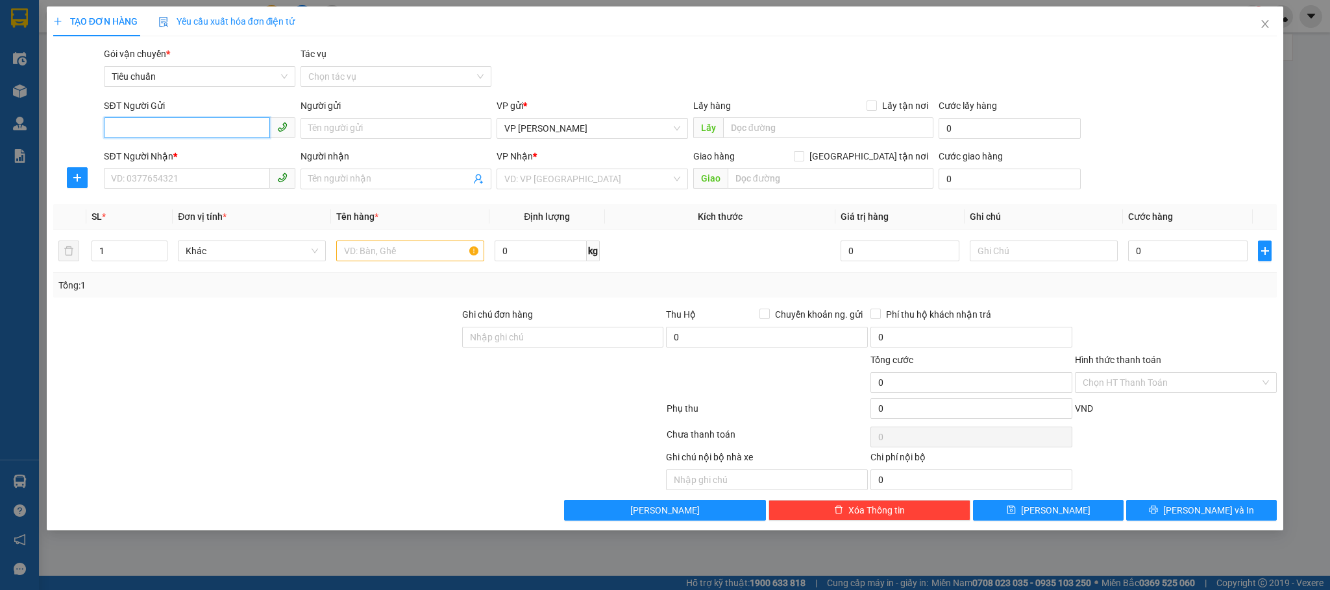
click at [214, 127] on input "SĐT Người Gửi" at bounding box center [186, 127] width 165 height 21
type input "0902183683"
click at [201, 154] on div "0902183683 - Lab [PERSON_NAME]" at bounding box center [199, 155] width 175 height 14
type input "Lab Việt Vương"
type input "0902183683"
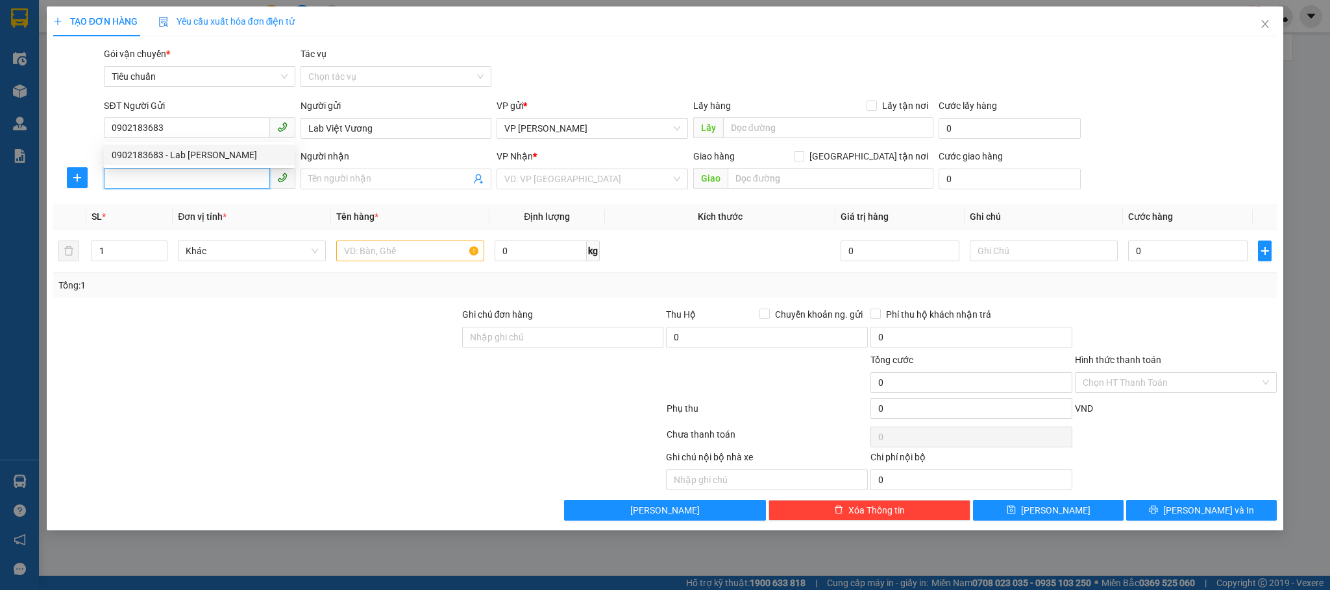
click at [210, 174] on input "SĐT Người Nhận *" at bounding box center [186, 178] width 165 height 21
type input "0965999630"
click at [199, 199] on div "0965999630 - NK QT Dentlife" at bounding box center [199, 206] width 175 height 14
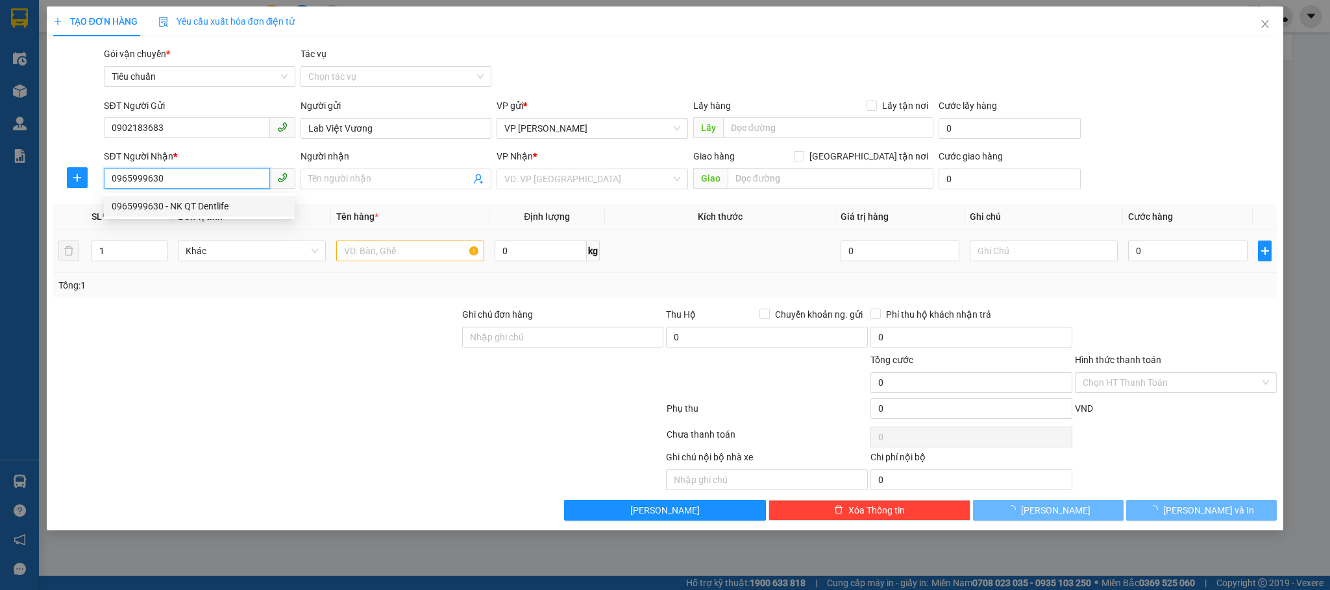
type input "NK QT Dentlife"
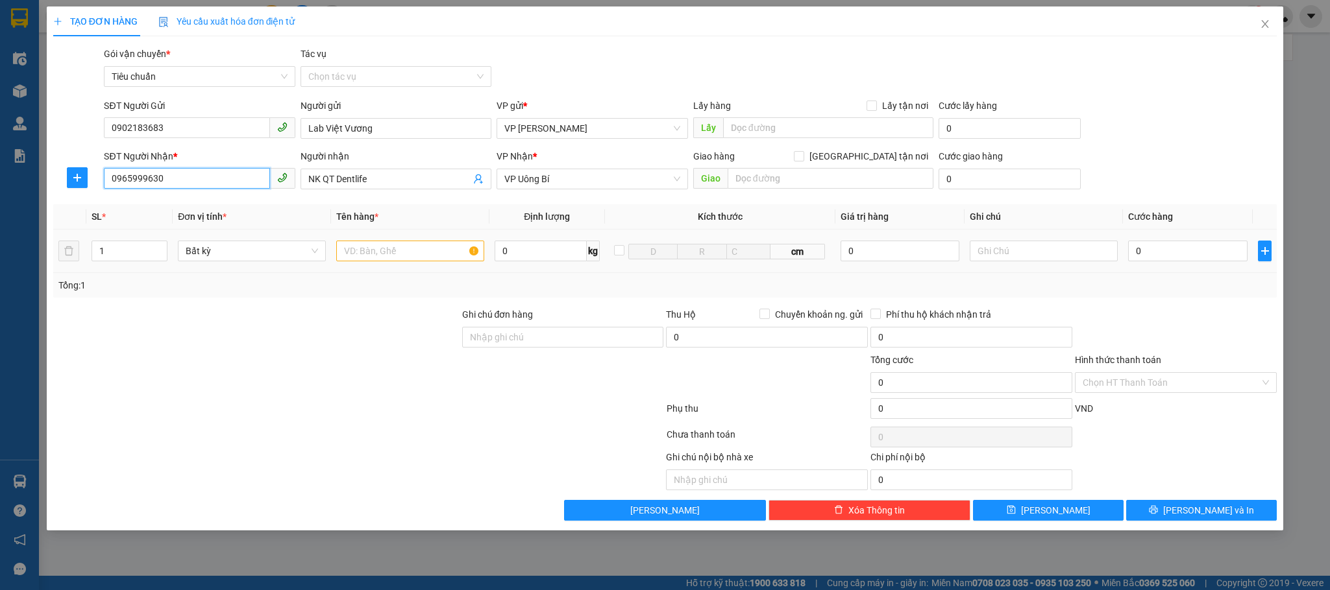
type input "0965999630"
click at [391, 249] on input "text" at bounding box center [410, 251] width 148 height 21
type input "2"
type input "1 hộp xanh"
click at [984, 256] on input "0" at bounding box center [1187, 251] width 119 height 21
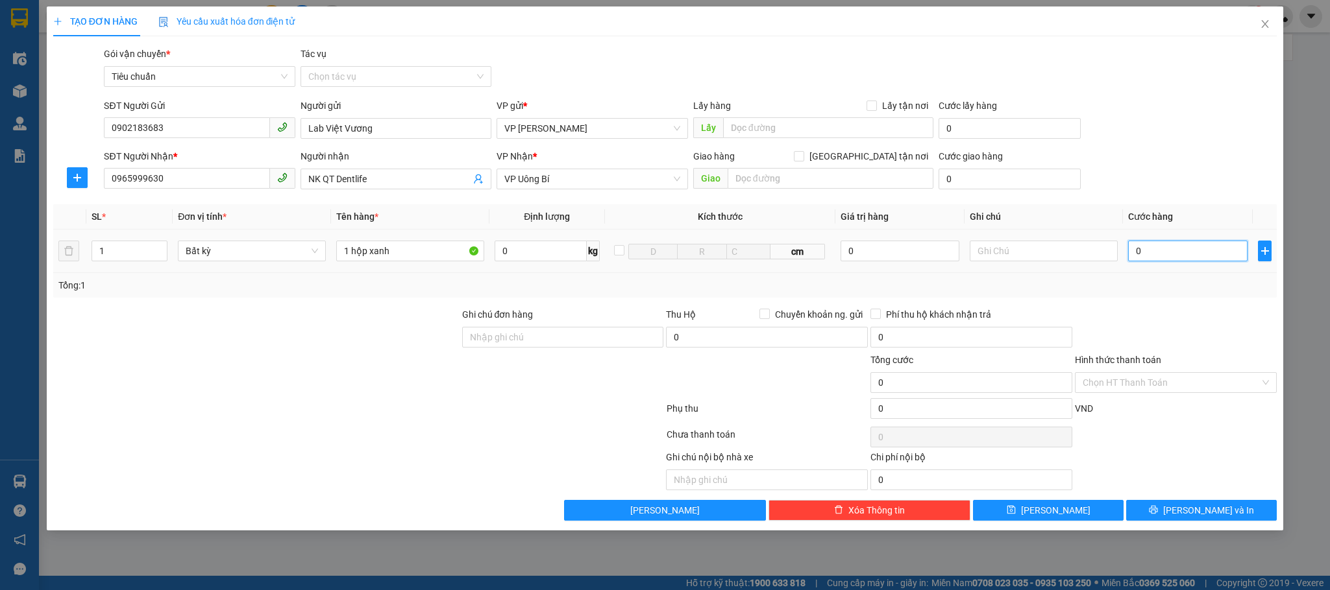
type input "3"
type input "30"
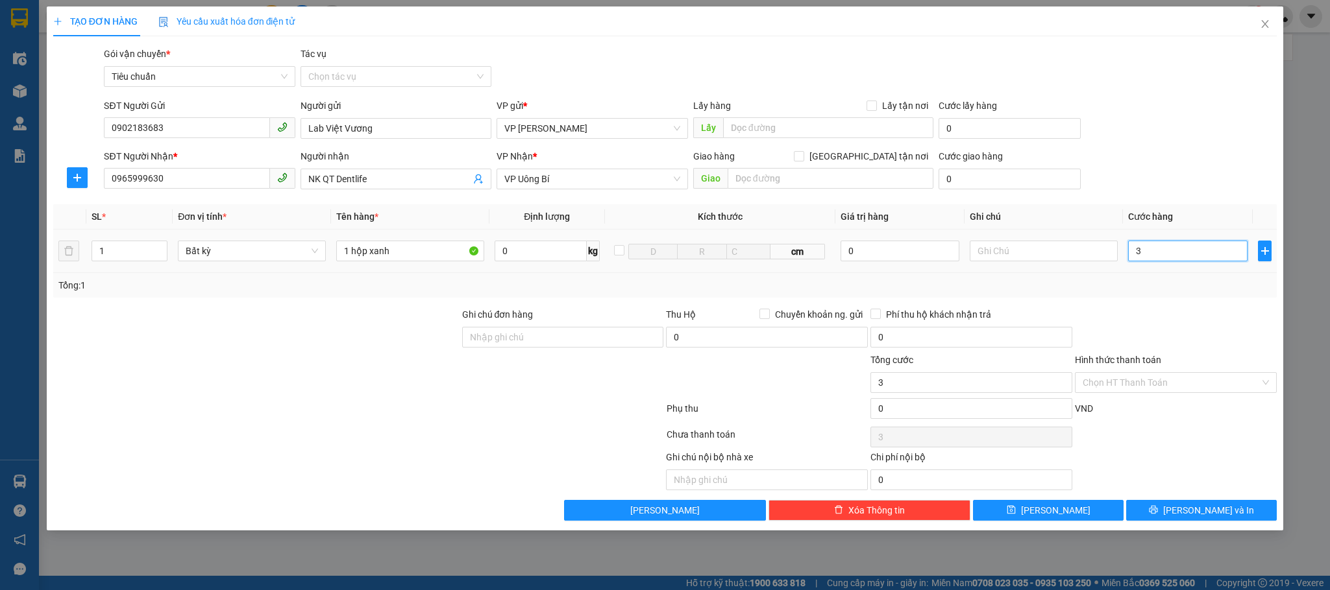
type input "30"
click at [984, 300] on div "Transit Pickup Surcharge Ids Transit Deliver Surcharge Ids Transit Deliver Surc…" at bounding box center [665, 284] width 1224 height 474
type input "30.000"
click at [984, 374] on div "Chọn HT Thanh Toán" at bounding box center [1176, 382] width 202 height 21
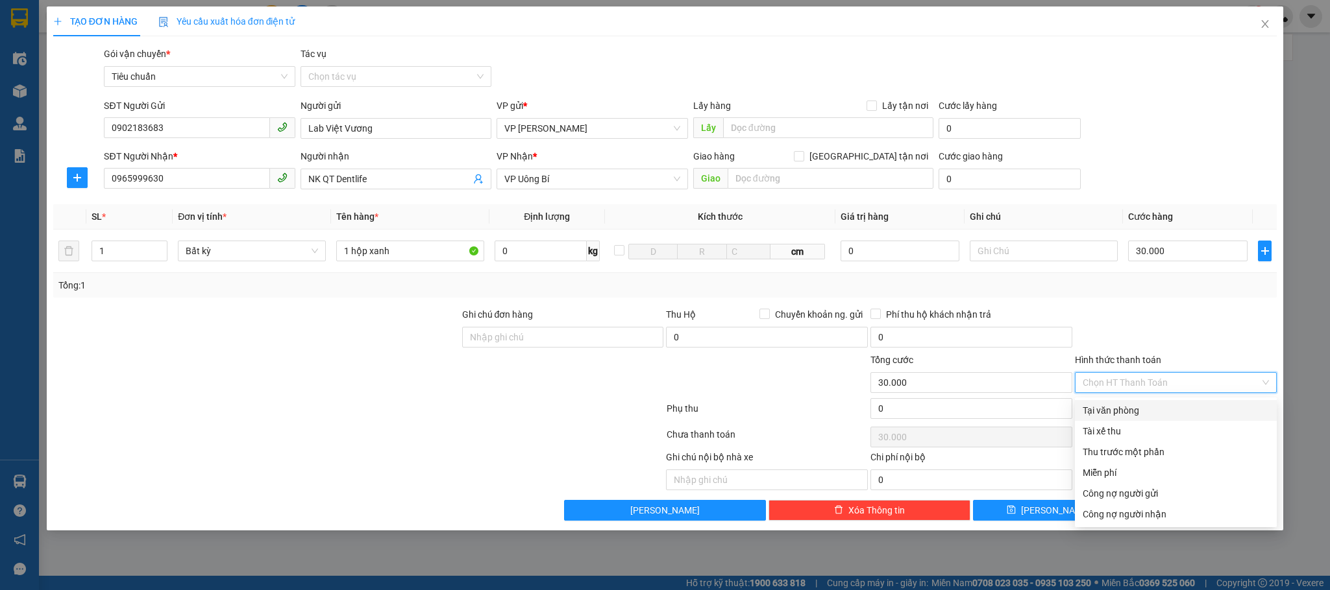
click at [984, 409] on div "Tại văn phòng" at bounding box center [1175, 411] width 186 height 14
type input "0"
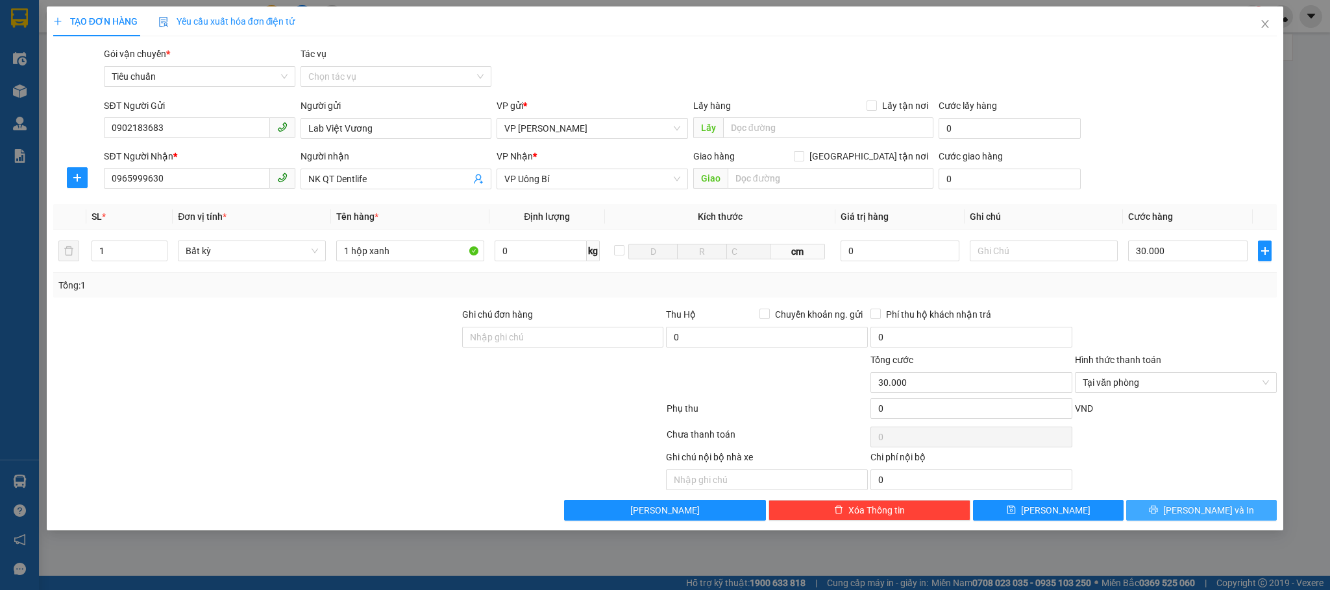
click at [984, 437] on button "[PERSON_NAME] và In" at bounding box center [1201, 510] width 151 height 21
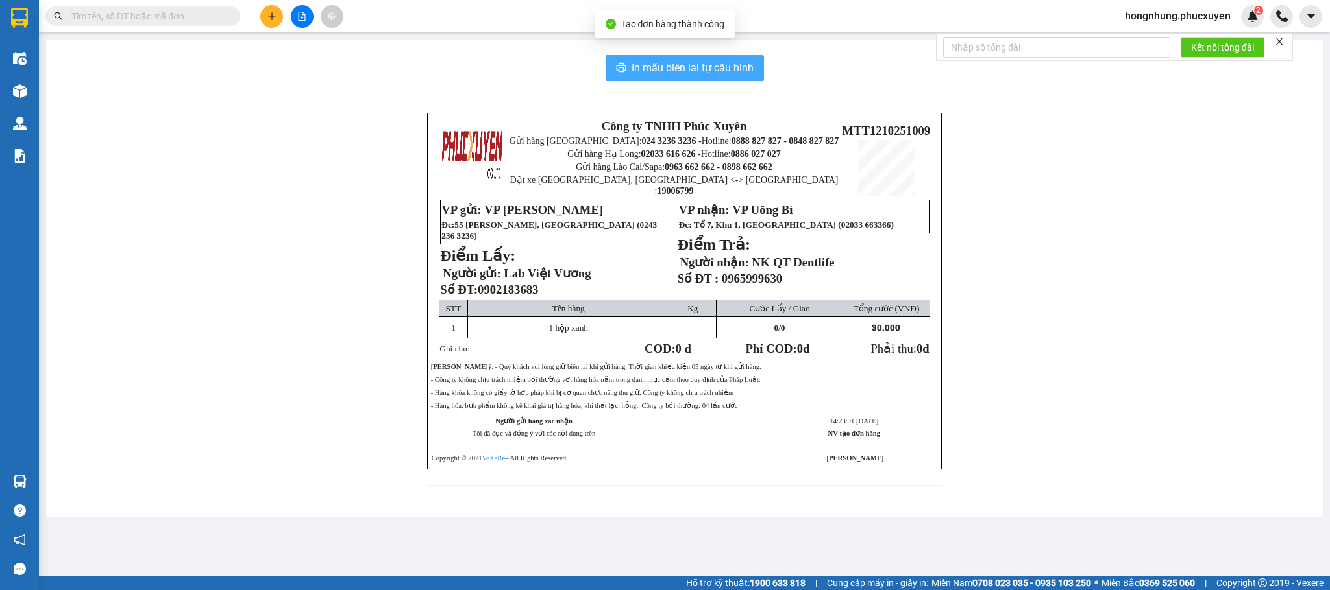
click at [734, 71] on span "In mẫu biên lai tự cấu hình" at bounding box center [692, 68] width 122 height 16
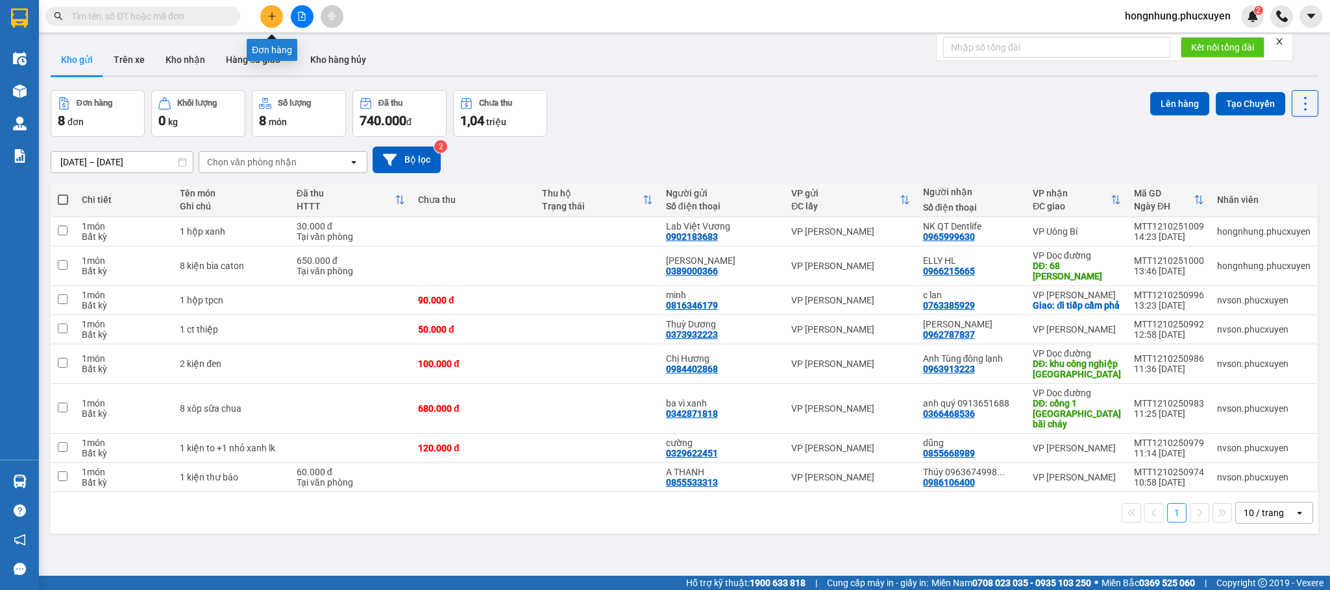
click at [274, 18] on icon "plus" at bounding box center [271, 16] width 9 height 9
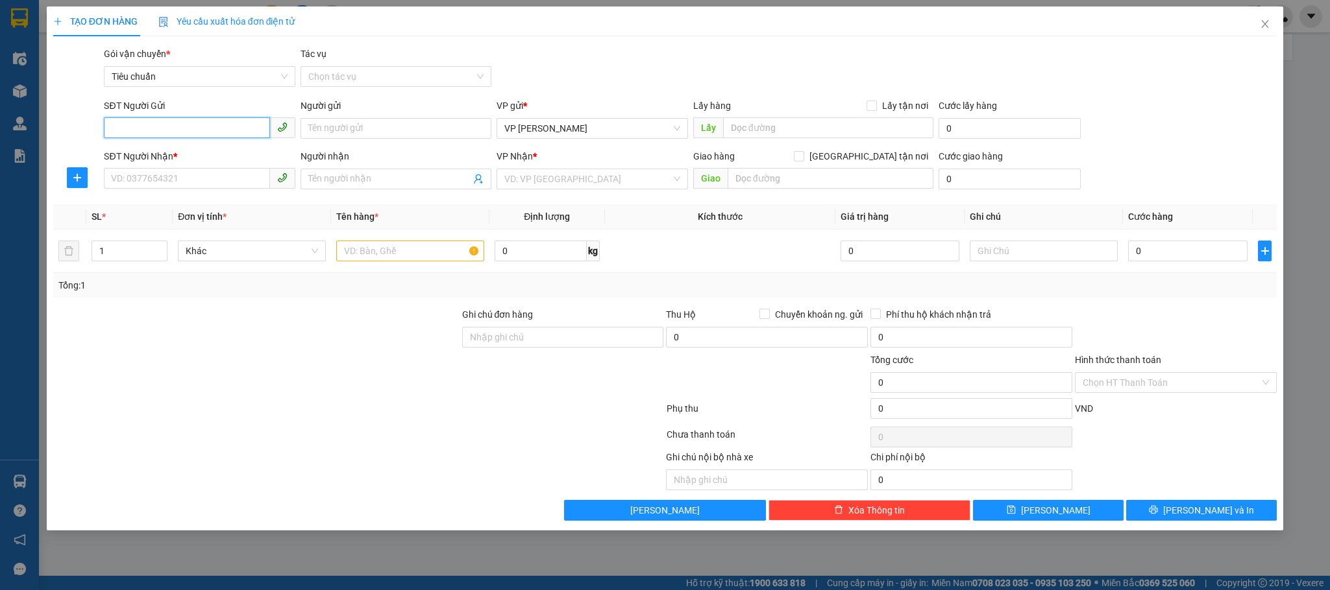
click at [215, 127] on input "SĐT Người Gửi" at bounding box center [186, 127] width 165 height 21
type input "097"
click at [984, 19] on icon "close" at bounding box center [1264, 24] width 10 height 10
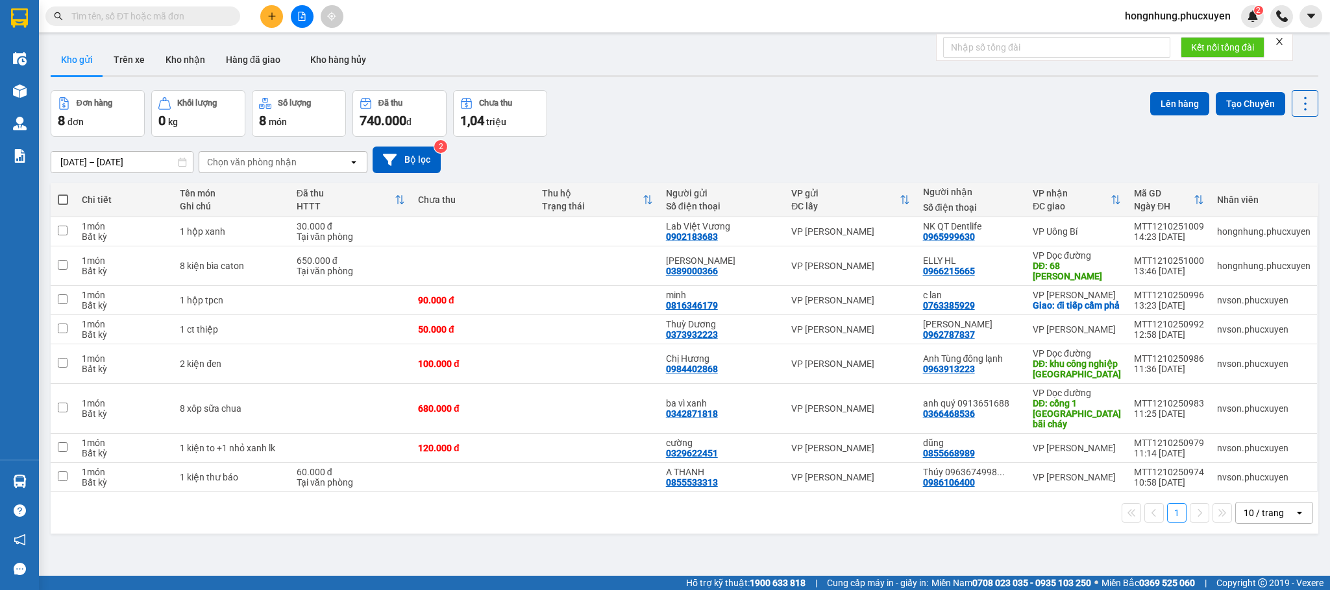
drag, startPoint x: 824, startPoint y: 131, endPoint x: 748, endPoint y: 130, distance: 75.9
click at [749, 130] on div "Đơn hàng 8 đơn Khối lượng 0 kg Số lượng 8 món Đã thu 740.000 đ Chưa thu 1,04 tr…" at bounding box center [684, 113] width 1267 height 47
drag, startPoint x: 735, startPoint y: 123, endPoint x: 668, endPoint y: 127, distance: 66.3
click at [666, 127] on div "Đơn hàng 8 đơn Khối lượng 0 kg Số lượng 8 món Đã thu 740.000 đ Chưa thu 1,04 tr…" at bounding box center [684, 113] width 1267 height 47
drag, startPoint x: 672, startPoint y: 123, endPoint x: 645, endPoint y: 129, distance: 27.9
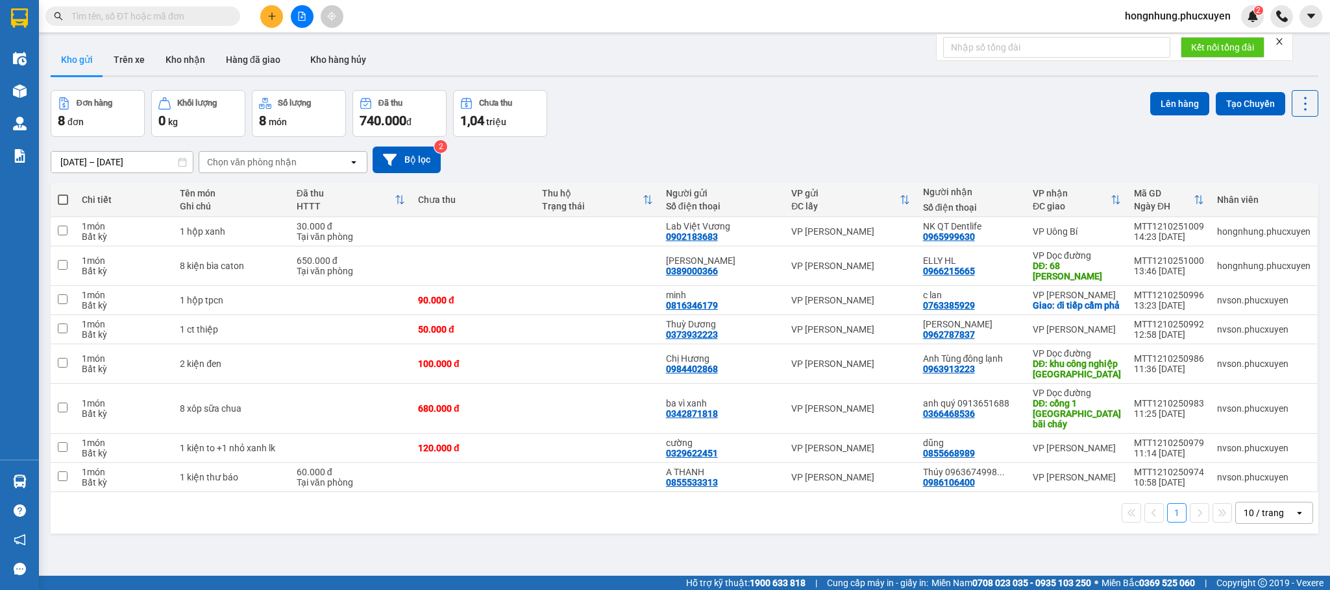
click at [645, 129] on div "Đơn hàng 8 đơn Khối lượng 0 kg Số lượng 8 món Đã thu 740.000 đ Chưa thu 1,04 tr…" at bounding box center [684, 113] width 1267 height 47
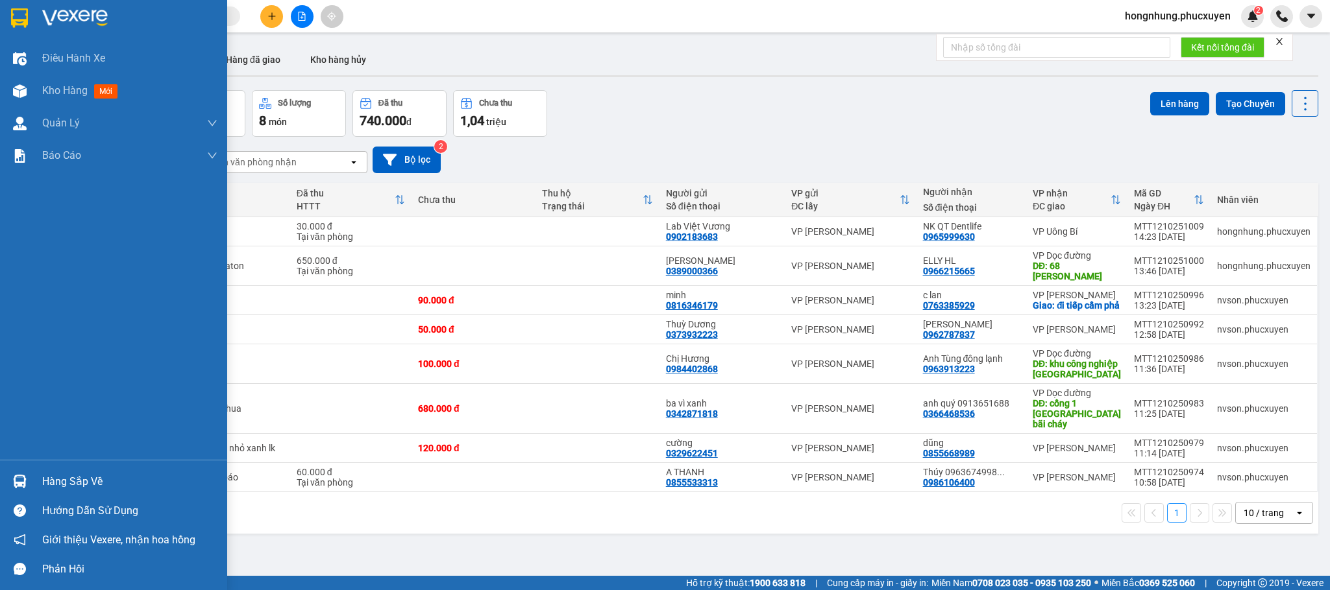
click at [8, 437] on div at bounding box center [19, 481] width 23 height 23
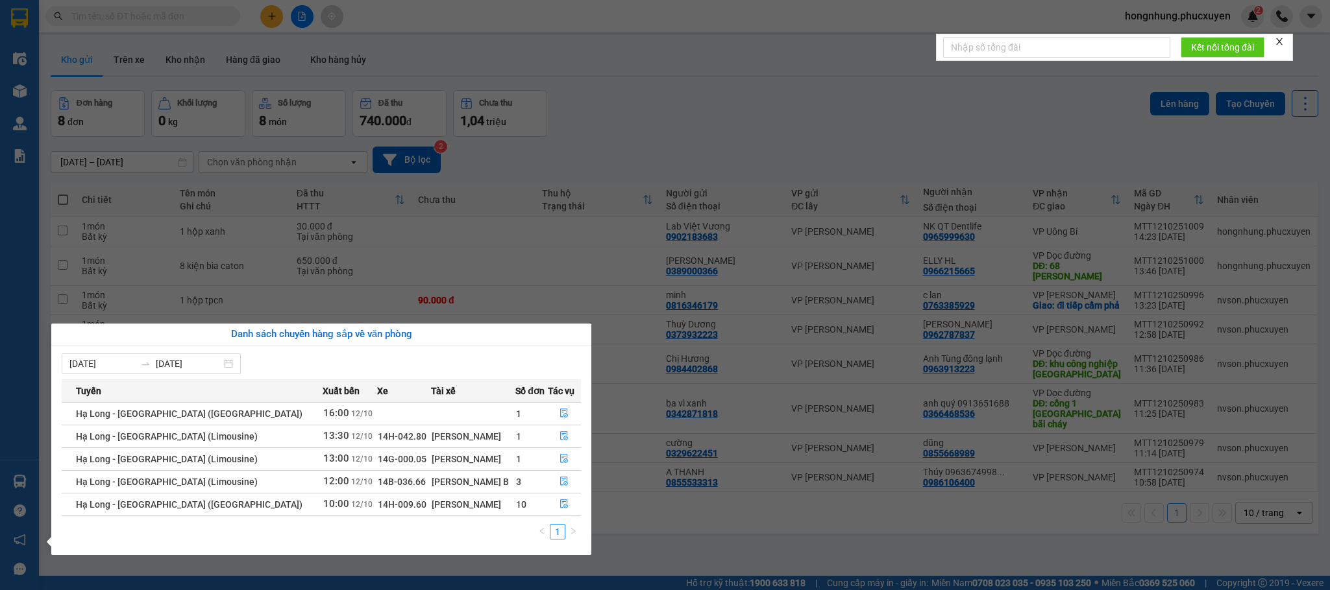
click at [689, 437] on section "Kết quả tìm kiếm ( 0 ) Bộ lọc No Data hongnhung.phucxuyen 2 Điều hành xe Kho hà…" at bounding box center [665, 295] width 1330 height 590
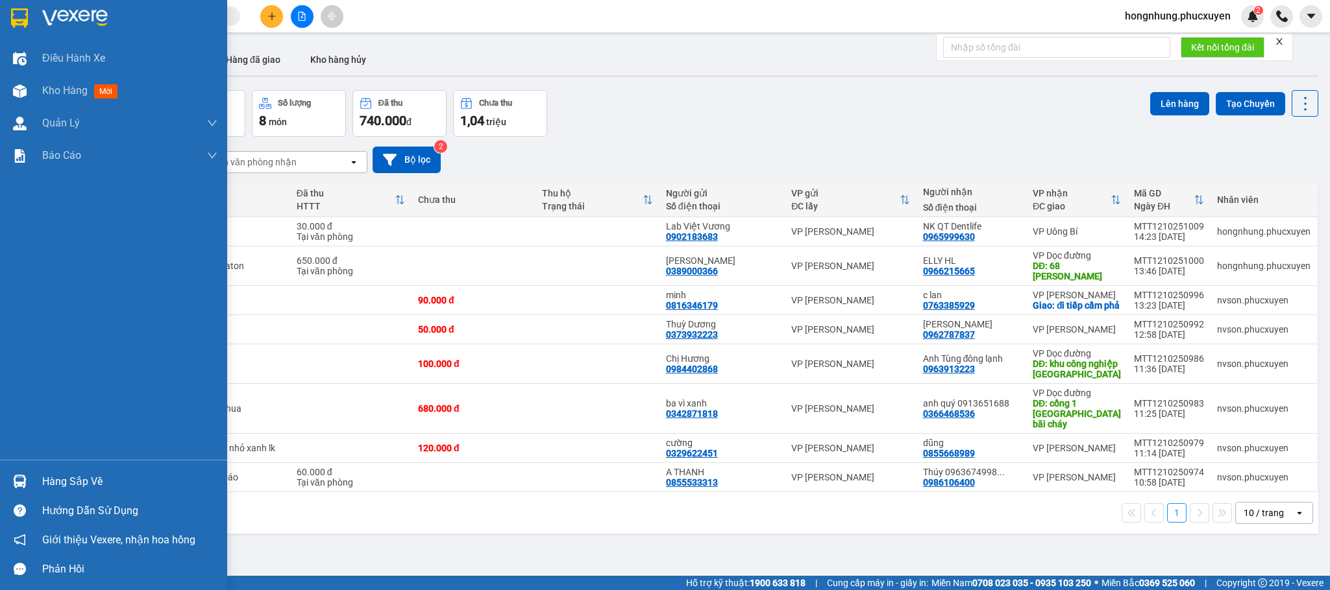
click at [18, 437] on img at bounding box center [20, 482] width 14 height 14
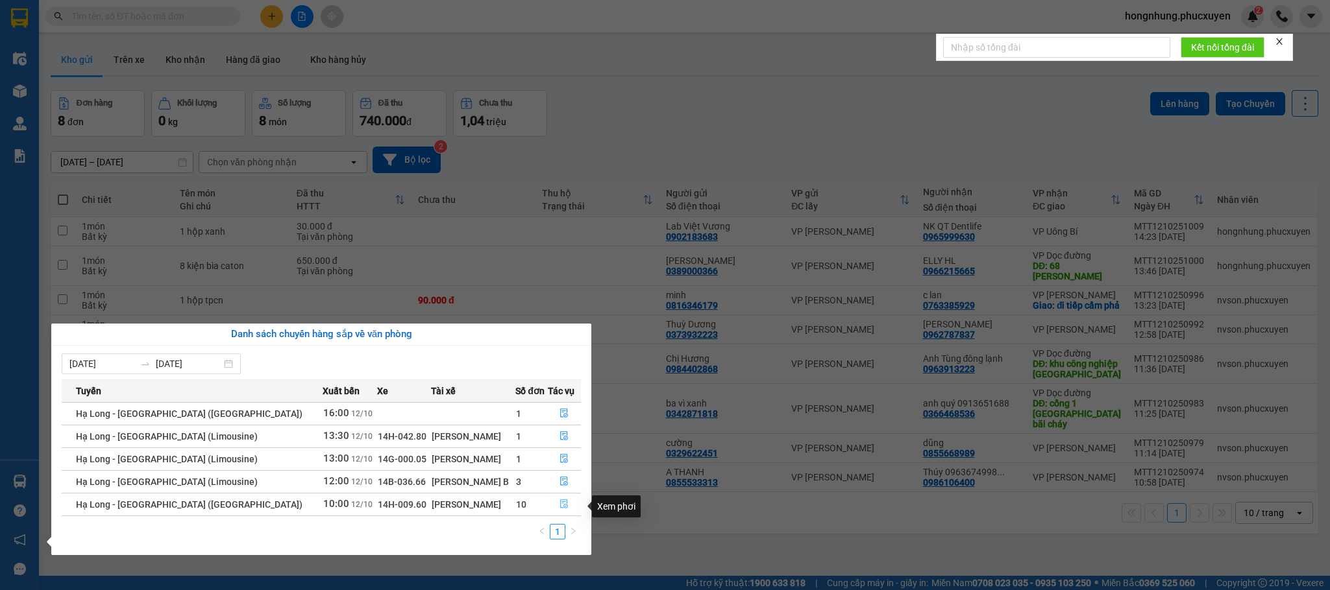
click at [559, 437] on icon "file-done" at bounding box center [563, 504] width 9 height 9
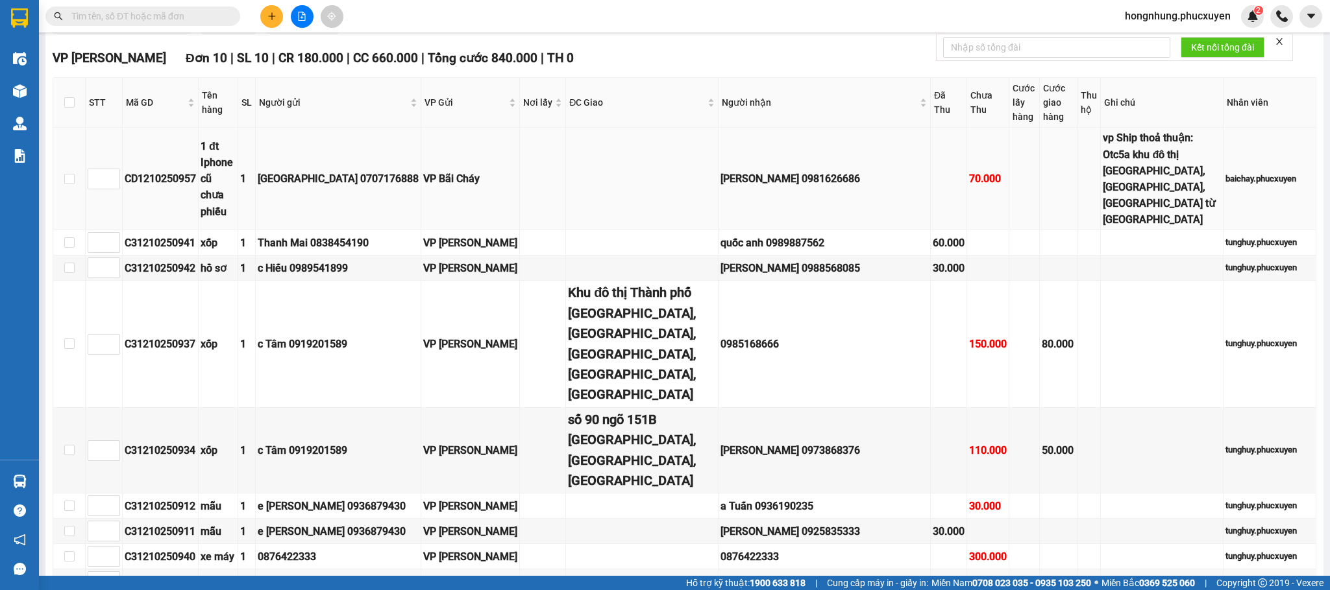
scroll to position [1168, 0]
